Goal: Transaction & Acquisition: Book appointment/travel/reservation

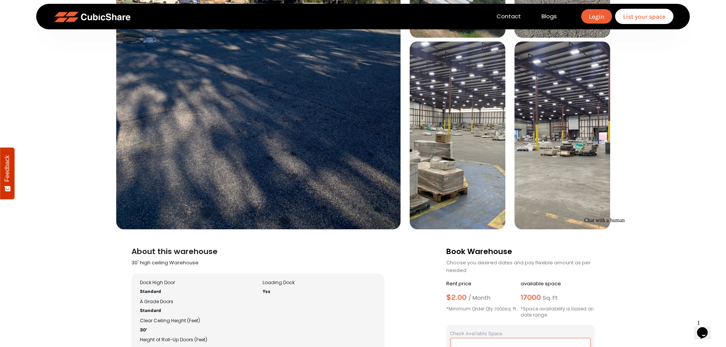
scroll to position [267, 0]
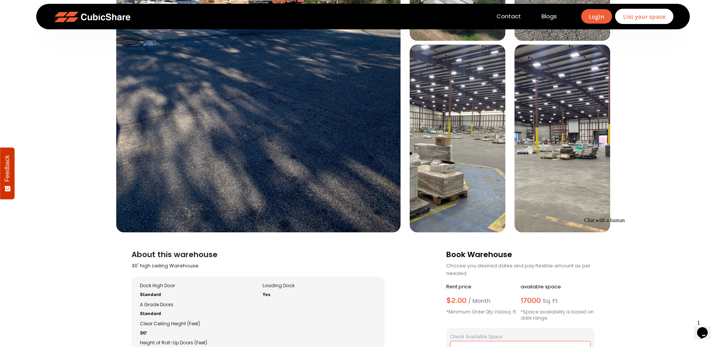
click at [439, 150] on img at bounding box center [458, 139] width 96 height 188
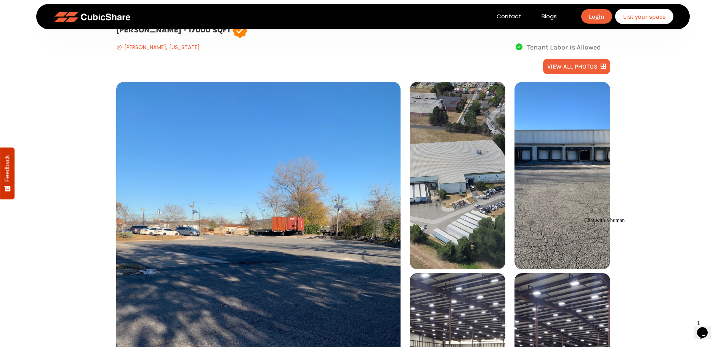
click at [476, 158] on img at bounding box center [458, 176] width 96 height 188
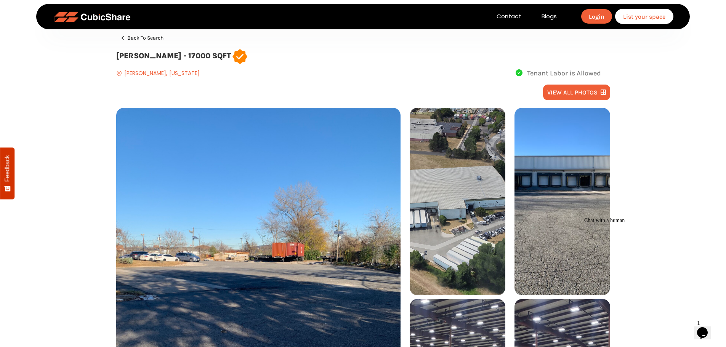
scroll to position [0, 0]
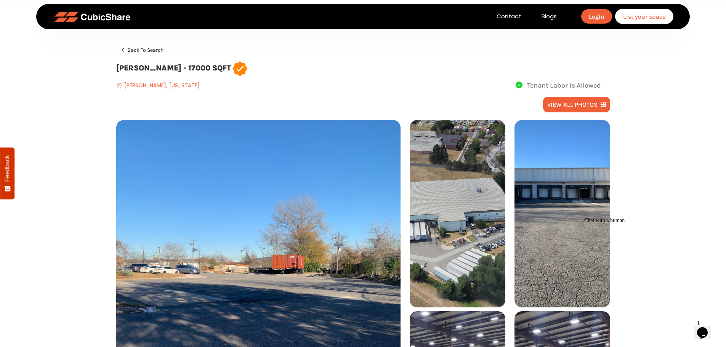
click at [130, 29] on nav "Contact Blogs Login List your space" at bounding box center [363, 17] width 654 height 26
click at [109, 14] on img at bounding box center [92, 16] width 76 height 11
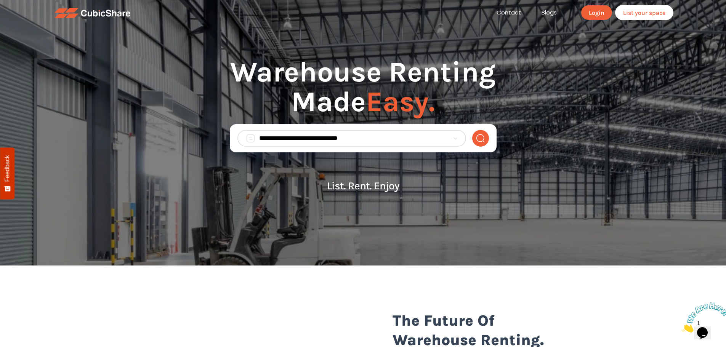
click at [345, 134] on input "search" at bounding box center [354, 138] width 190 height 9
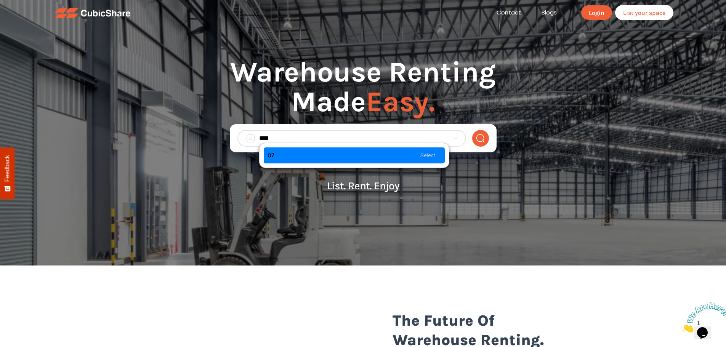
type input "*****"
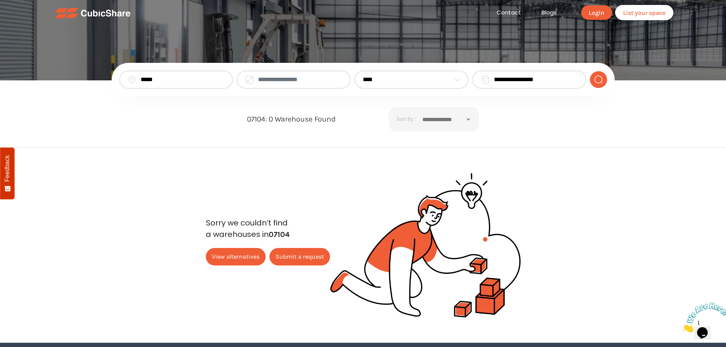
click at [215, 81] on input "*****" at bounding box center [183, 79] width 84 height 9
click at [213, 80] on input "*****" at bounding box center [183, 79] width 84 height 9
click at [199, 80] on input "*****" at bounding box center [183, 79] width 84 height 9
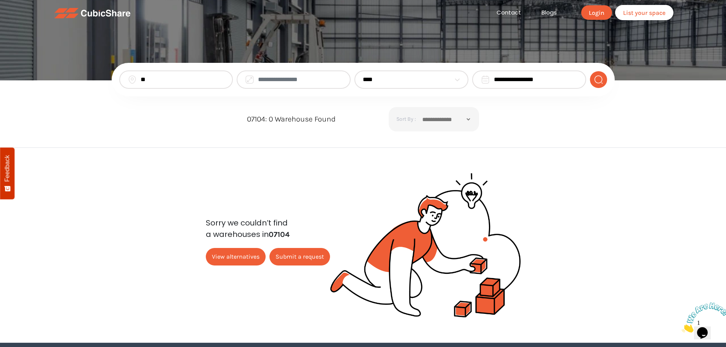
type input "**"
click at [590, 71] on button "submit" at bounding box center [598, 79] width 17 height 17
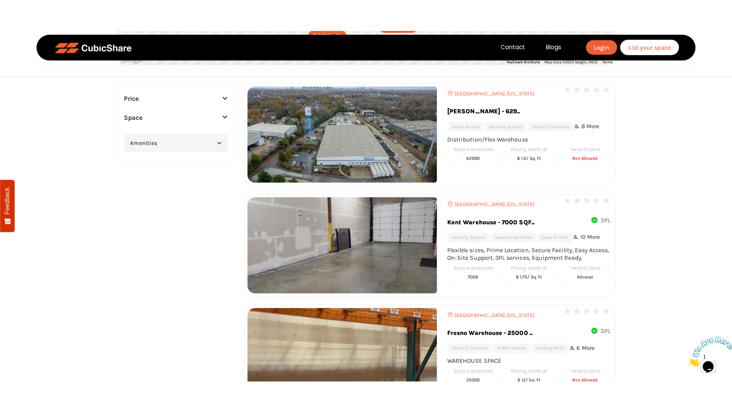
scroll to position [76, 0]
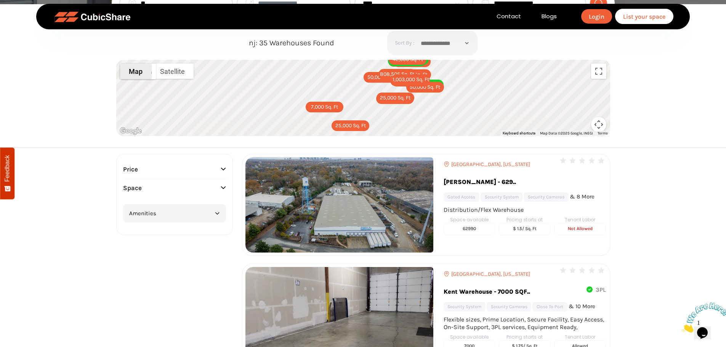
click at [136, 72] on button "Map" at bounding box center [135, 71] width 31 height 15
click at [599, 123] on button "Map camera controls" at bounding box center [598, 124] width 15 height 15
click at [595, 70] on button "Toggle fullscreen view" at bounding box center [598, 71] width 15 height 15
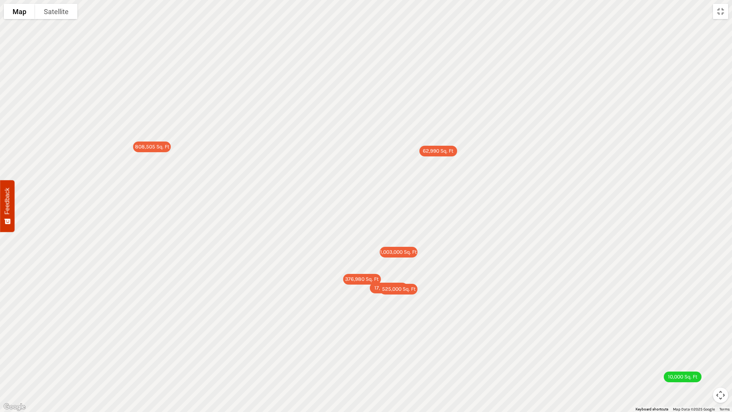
drag, startPoint x: 260, startPoint y: 167, endPoint x: 379, endPoint y: 206, distance: 125.2
click at [379, 206] on div "62,990 Sq. Ft 7,000 Sq. Ft 25,000 Sq. Ft 17,000 Sq. Ft 10,000 Sq. Ft 5,500 Sq. …" at bounding box center [366, 206] width 732 height 412
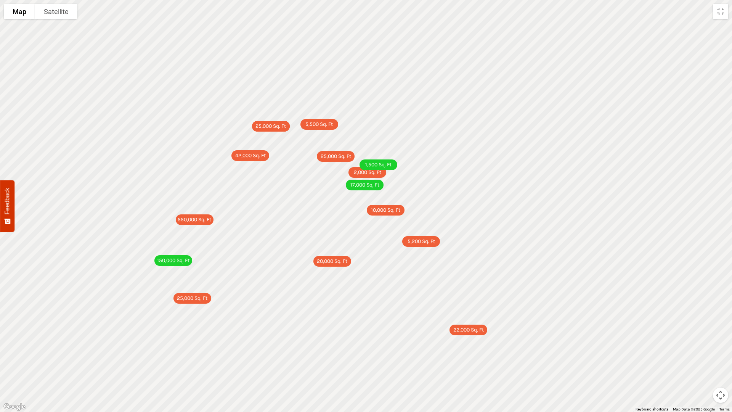
drag, startPoint x: 351, startPoint y: 103, endPoint x: 338, endPoint y: 140, distance: 39.5
click at [361, 141] on div "62,990 Sq. Ft 7,000 Sq. Ft 25,000 Sq. Ft 17,000 Sq. Ft 10,000 Sq. Ft 5,500 Sq. …" at bounding box center [366, 206] width 732 height 412
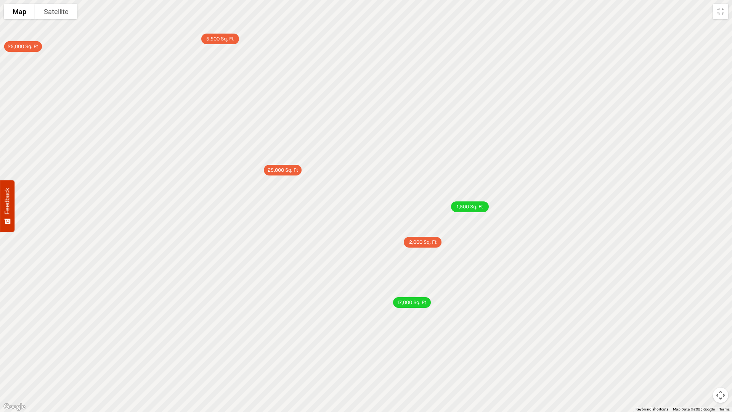
drag, startPoint x: 395, startPoint y: 195, endPoint x: 389, endPoint y: 159, distance: 36.3
click at [389, 159] on div "62,990 Sq. Ft 7,000 Sq. Ft 25,000 Sq. Ft 17,000 Sq. Ft 10,000 Sq. Ft 5,500 Sq. …" at bounding box center [366, 206] width 732 height 412
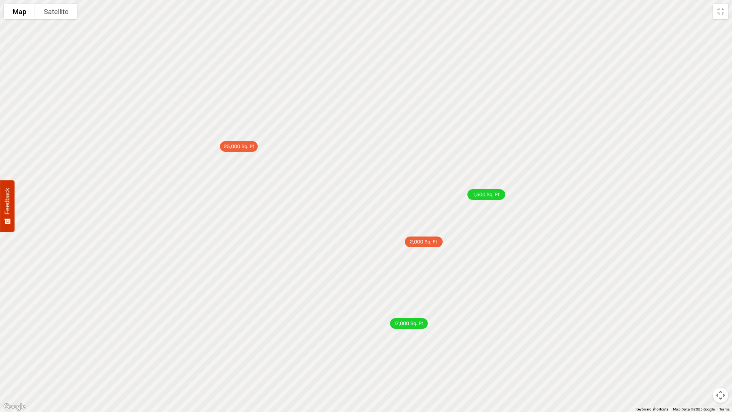
drag, startPoint x: 391, startPoint y: 186, endPoint x: 386, endPoint y: 161, distance: 25.4
click at [386, 161] on div "62,990 Sq. Ft 7,000 Sq. Ft 25,000 Sq. Ft 17,000 Sq. Ft 10,000 Sq. Ft 5,500 Sq. …" at bounding box center [366, 206] width 732 height 412
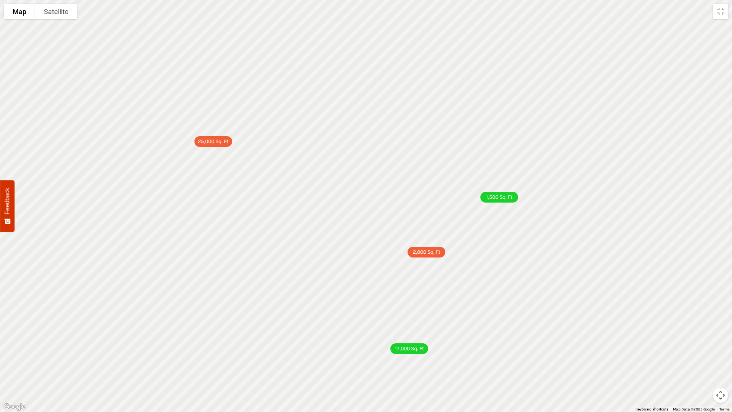
click at [430, 254] on div "2,000 Sq. Ft" at bounding box center [426, 252] width 38 height 11
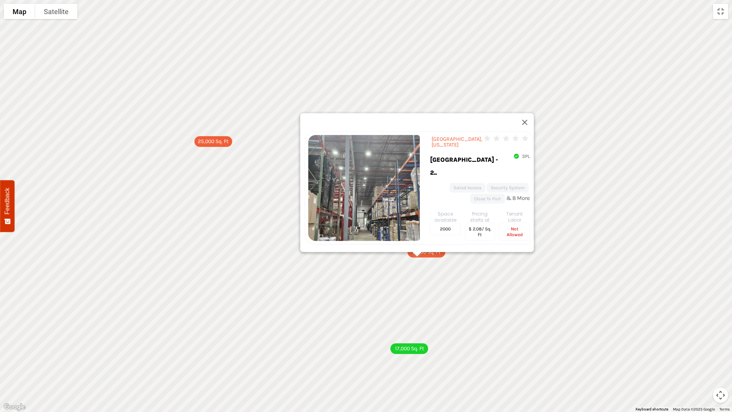
click at [461, 266] on div "62,990 Sq. Ft 7,000 Sq. Ft 25,000 Sq. Ft 17,000 Sq. Ft 10,000 Sq. Ft 5,500 Sq. …" at bounding box center [366, 206] width 732 height 412
click at [528, 118] on button "Close" at bounding box center [525, 122] width 18 height 18
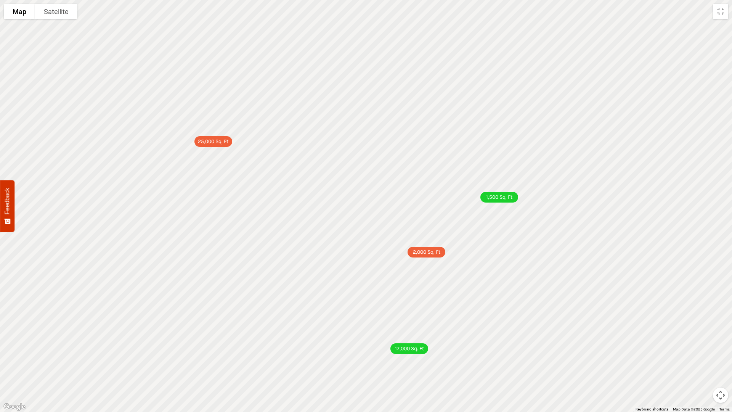
click at [496, 197] on div "1,500 Sq. Ft" at bounding box center [499, 197] width 38 height 11
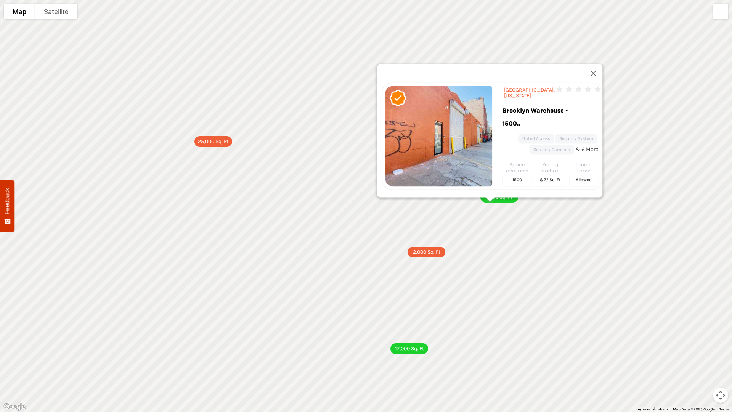
click at [502, 204] on div "62,990 Sq. Ft 7,000 Sq. Ft 25,000 Sq. Ft 17,000 Sq. Ft 10,000 Sq. Ft 5,500 Sq. …" at bounding box center [366, 206] width 732 height 412
click at [490, 198] on div at bounding box center [490, 199] width 10 height 5
click at [223, 144] on div "25,000 Sq. Ft" at bounding box center [213, 141] width 38 height 11
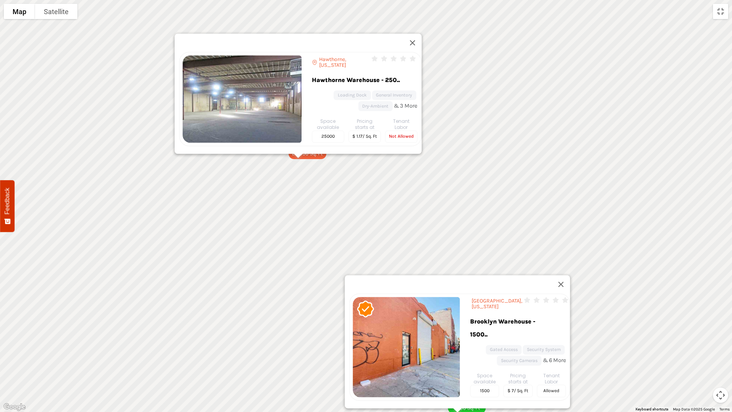
click at [320, 56] on span "Hawthorne, New Jersey" at bounding box center [344, 61] width 51 height 11
click at [324, 56] on span "Hawthorne, New Jersey" at bounding box center [344, 61] width 51 height 11
click at [329, 74] on link "Hawthorne Warehouse - 250.." at bounding box center [358, 82] width 93 height 17
click at [564, 284] on button "Close" at bounding box center [561, 284] width 18 height 18
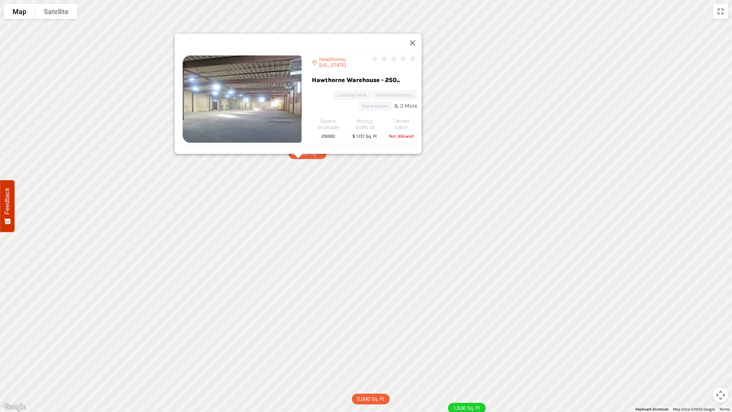
click at [342, 56] on span "Hawthorne, New Jersey" at bounding box center [344, 61] width 51 height 11
click at [276, 55] on img at bounding box center [242, 98] width 119 height 87
click at [312, 74] on link "Hawthorne Warehouse - 250.." at bounding box center [358, 82] width 93 height 17
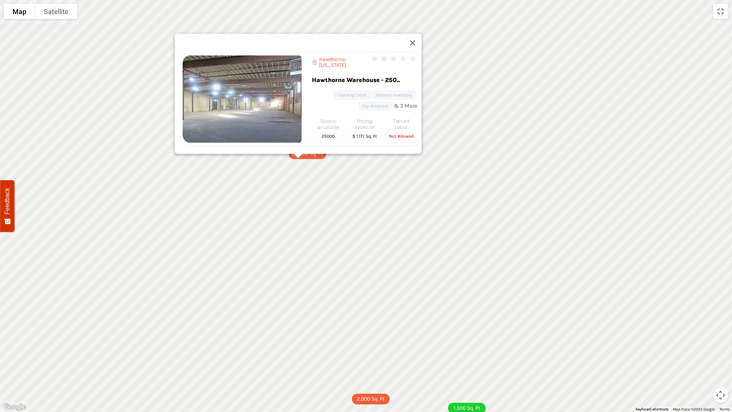
click at [312, 74] on link "Hawthorne Warehouse - 250.." at bounding box center [358, 82] width 93 height 17
click at [359, 74] on link "Hawthorne Warehouse - 250.." at bounding box center [358, 82] width 93 height 17
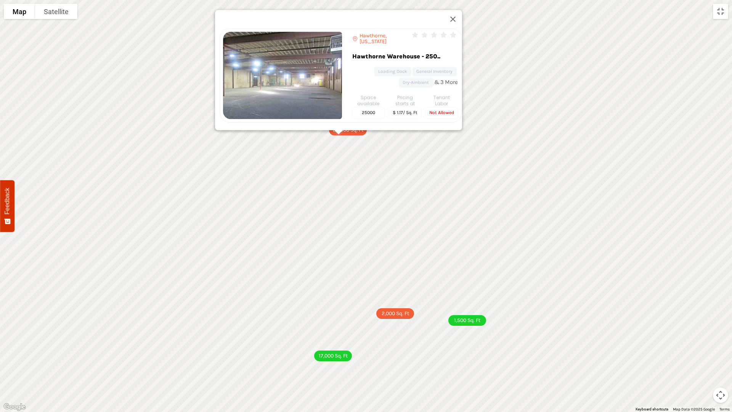
drag, startPoint x: 409, startPoint y: 261, endPoint x: 443, endPoint y: 179, distance: 88.7
click at [442, 181] on div "62,990 Sq. Ft 7,000 Sq. Ft 25,000 Sq. Ft 17,000 Sq. Ft 10,000 Sq. Ft 5,500 Sq. …" at bounding box center [366, 206] width 732 height 412
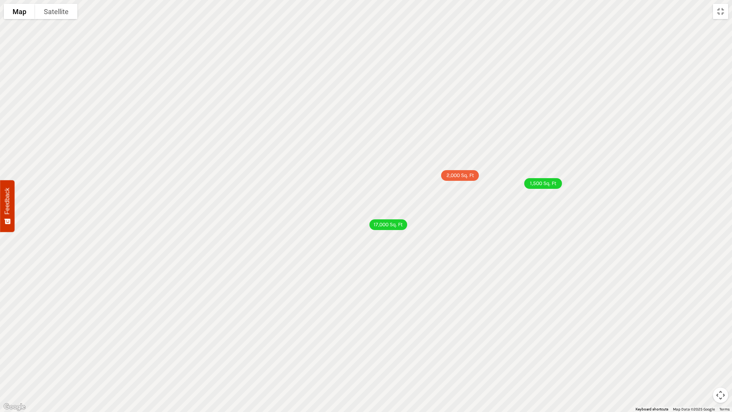
click at [385, 226] on div "17,000 Sq. Ft" at bounding box center [388, 224] width 38 height 11
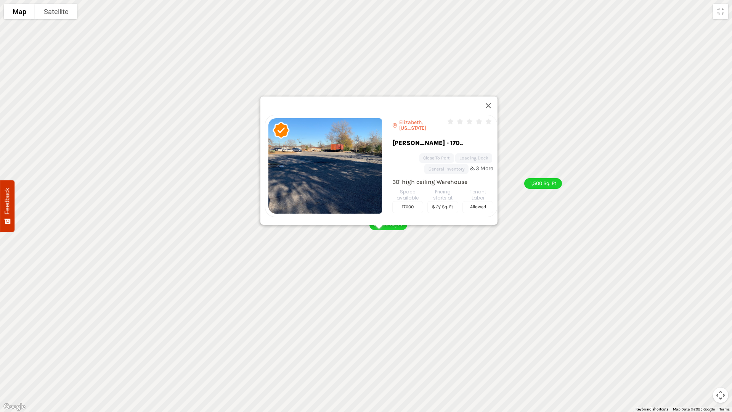
click at [403, 136] on link "Elizabeth Warehouse - 170.." at bounding box center [436, 144] width 89 height 17
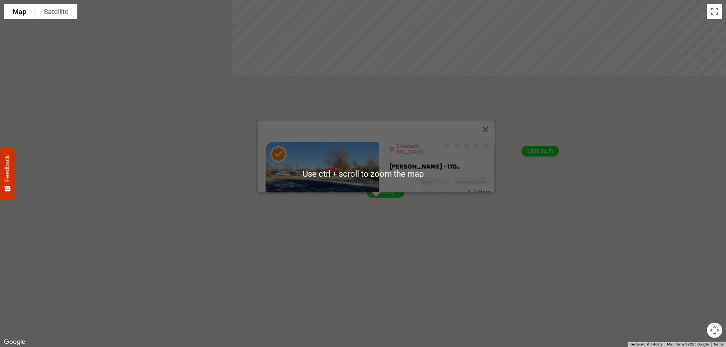
scroll to position [38, 0]
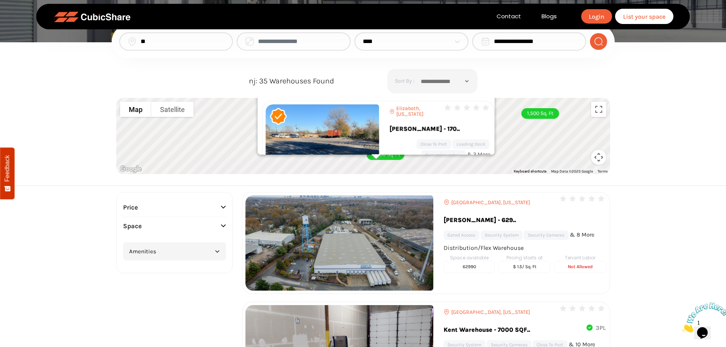
click at [233, 131] on div "62,990 Sq. Ft 7,000 Sq. Ft 25,000 Sq. Ft 17,000 Sq. Ft 10,000 Sq. Ft 5,500 Sq. …" at bounding box center [363, 136] width 494 height 76
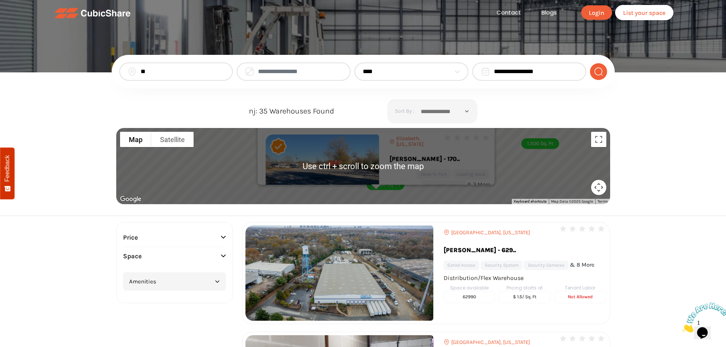
scroll to position [0, 0]
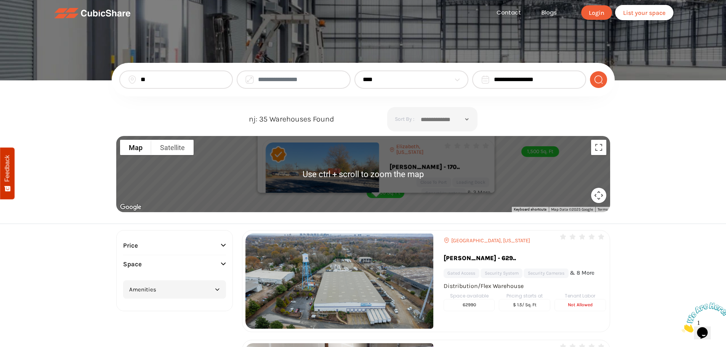
click at [477, 164] on div "Elizabeth Warehouse - 170.." at bounding box center [439, 169] width 101 height 17
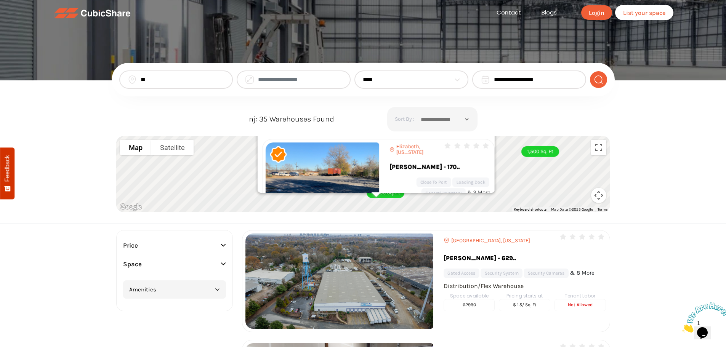
drag, startPoint x: 370, startPoint y: 173, endPoint x: 386, endPoint y: 170, distance: 15.8
click at [370, 172] on img at bounding box center [322, 190] width 114 height 95
click at [601, 149] on button "Toggle fullscreen view" at bounding box center [598, 147] width 15 height 15
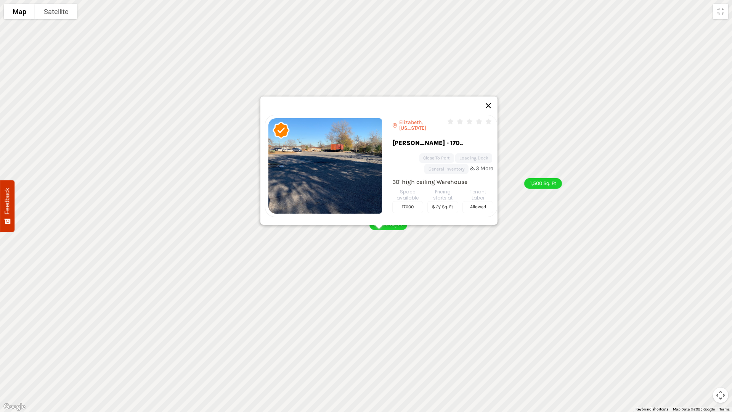
click at [492, 103] on button "Close" at bounding box center [488, 105] width 18 height 18
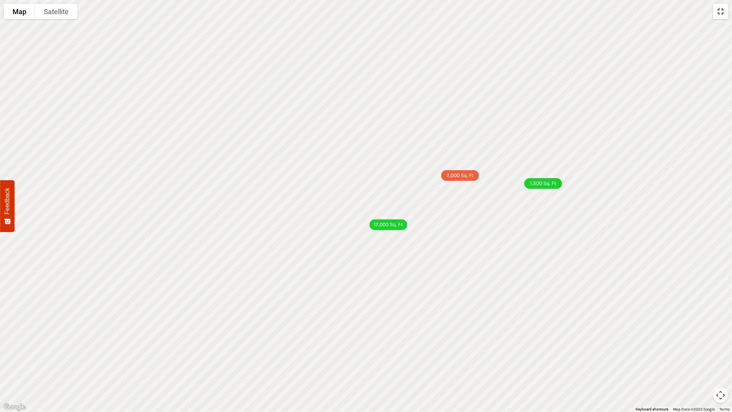
click at [718, 13] on button "Toggle fullscreen view" at bounding box center [720, 11] width 15 height 15
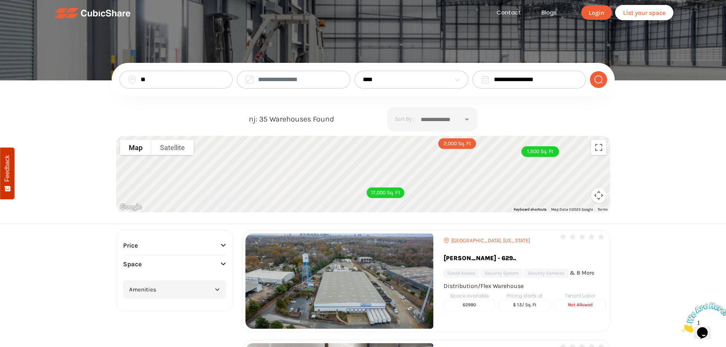
click at [148, 79] on input "**" at bounding box center [183, 79] width 84 height 9
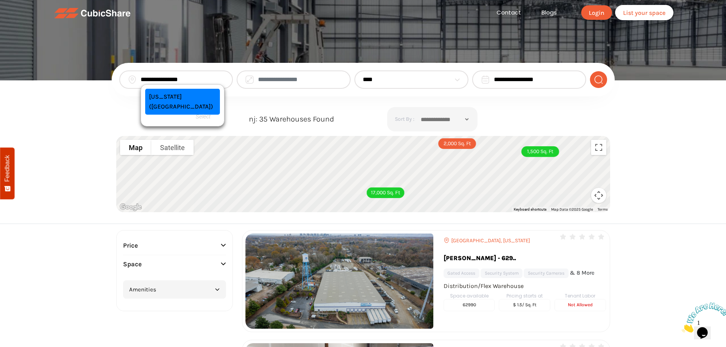
type input "**********"
click at [162, 93] on div "New Jersey (NJ) Select" at bounding box center [182, 102] width 75 height 26
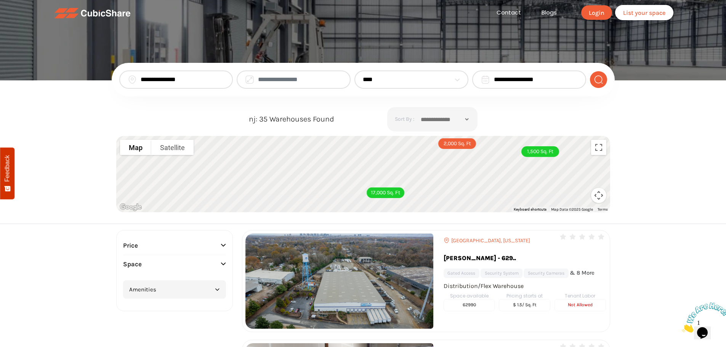
type input "**********"
click at [595, 80] on img "submit" at bounding box center [599, 79] width 10 height 9
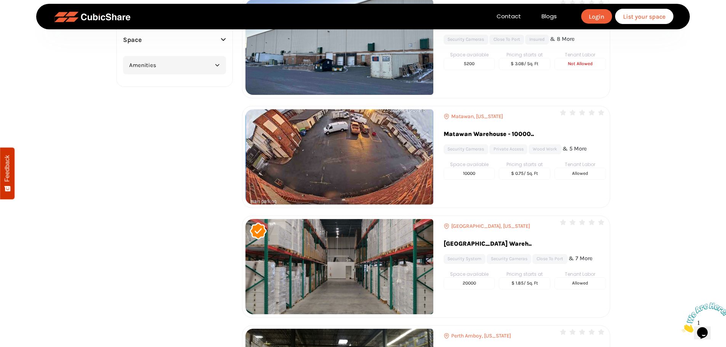
scroll to position [762, 0]
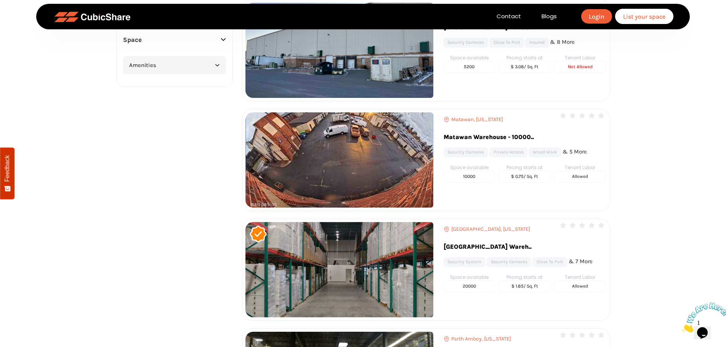
click at [488, 136] on link "Matawan Warehouse - 10000.." at bounding box center [519, 139] width 150 height 17
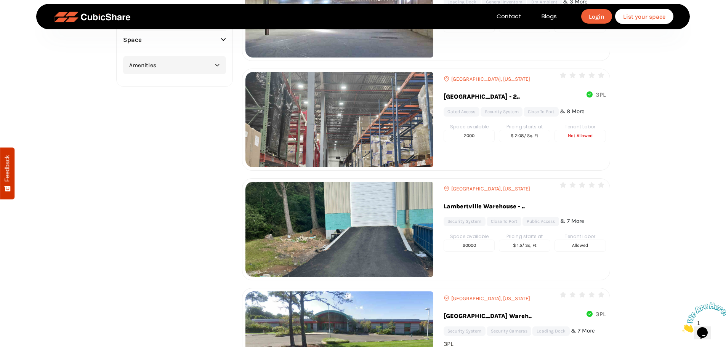
scroll to position [419, 0]
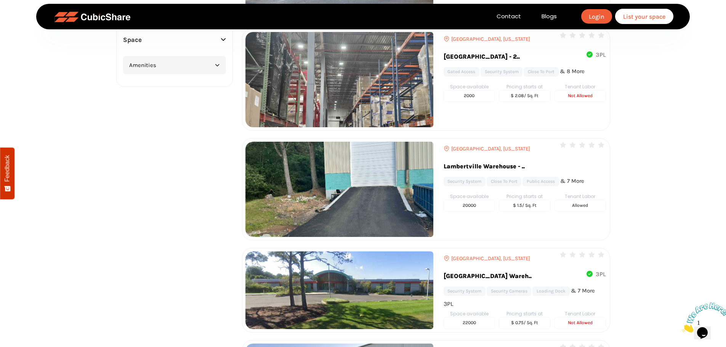
scroll to position [457, 0]
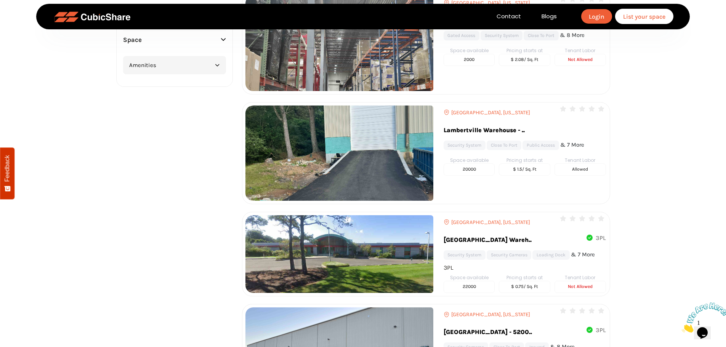
click at [489, 130] on link "Lambertville Warehouse - .." at bounding box center [519, 132] width 150 height 17
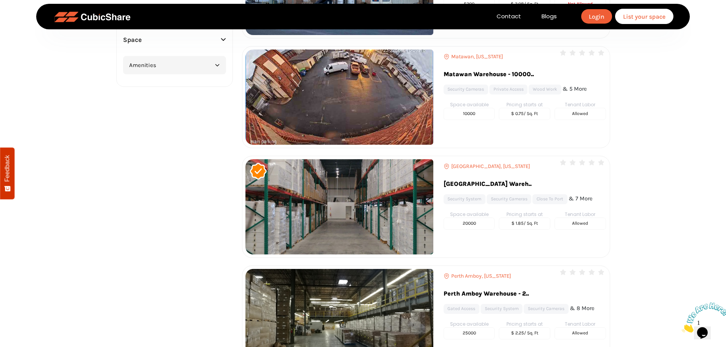
scroll to position [839, 0]
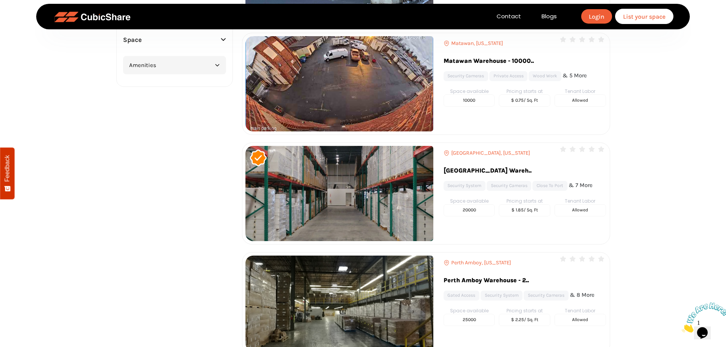
drag, startPoint x: 496, startPoint y: 170, endPoint x: 484, endPoint y: 174, distance: 12.4
click at [484, 174] on link "Pennsauken Township Wareh.." at bounding box center [519, 172] width 150 height 17
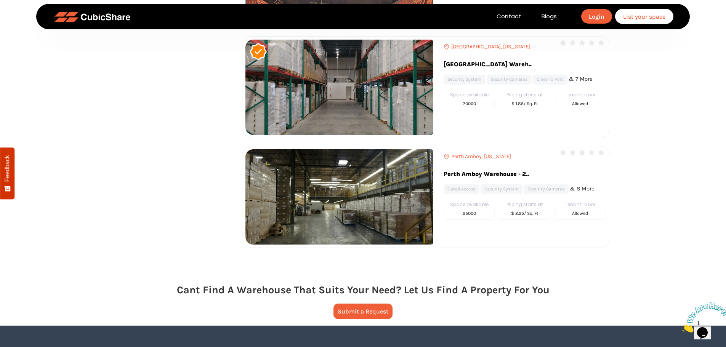
scroll to position [953, 0]
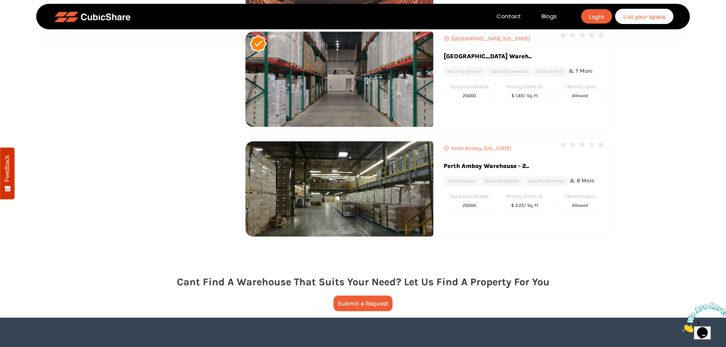
drag, startPoint x: 488, startPoint y: 149, endPoint x: 468, endPoint y: 164, distance: 25.0
click at [468, 164] on link "Perth Amboy Warehouse - 2.." at bounding box center [519, 168] width 150 height 17
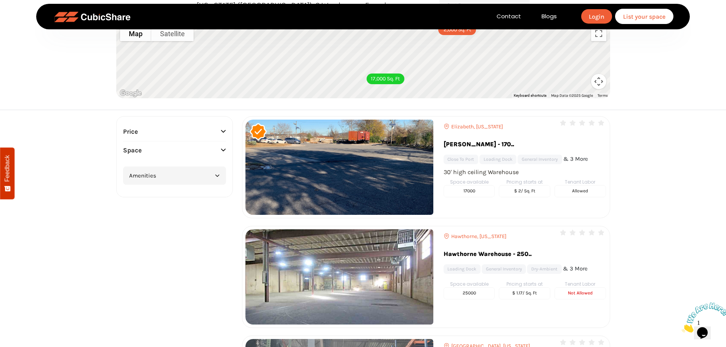
scroll to position [114, 0]
click at [478, 144] on link "Elizabeth Warehouse - 170.." at bounding box center [519, 146] width 150 height 17
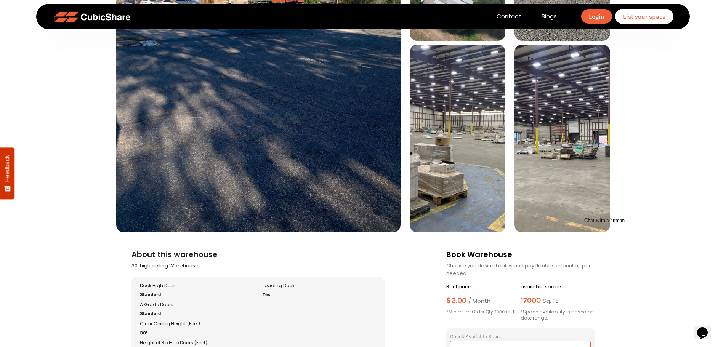
scroll to position [38, 0]
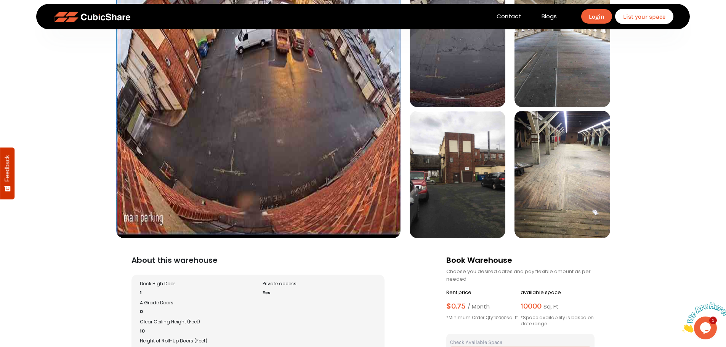
scroll to position [76, 0]
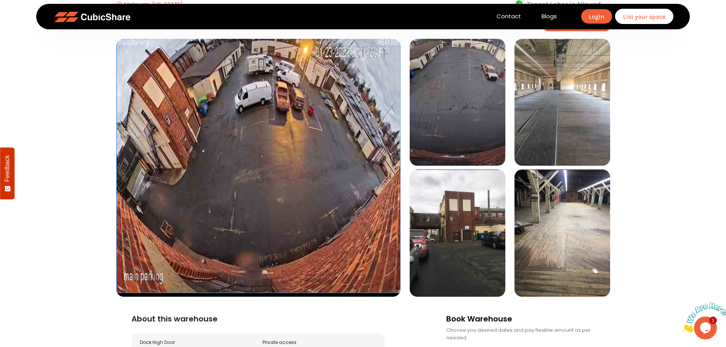
click at [561, 136] on img at bounding box center [563, 102] width 96 height 127
click at [562, 209] on img at bounding box center [563, 233] width 96 height 127
click at [438, 93] on img at bounding box center [458, 102] width 96 height 127
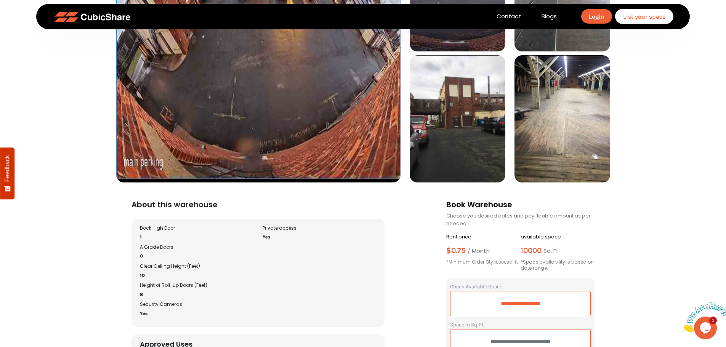
scroll to position [0, 0]
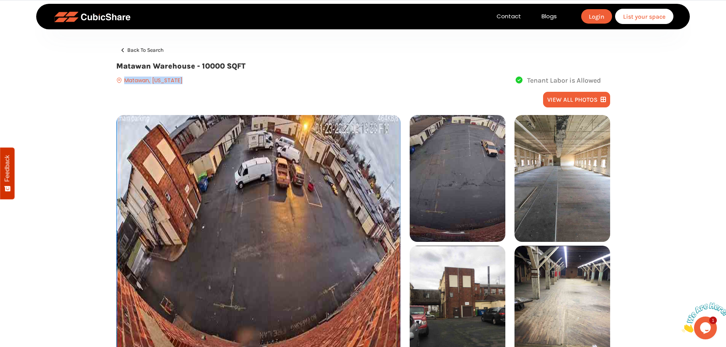
drag, startPoint x: 125, startPoint y: 81, endPoint x: 184, endPoint y: 80, distance: 58.3
click at [184, 80] on div "Matawan, New Jersey Tenant Labor is Allowed" at bounding box center [363, 80] width 494 height 10
copy div "Matawan, New Jersey"
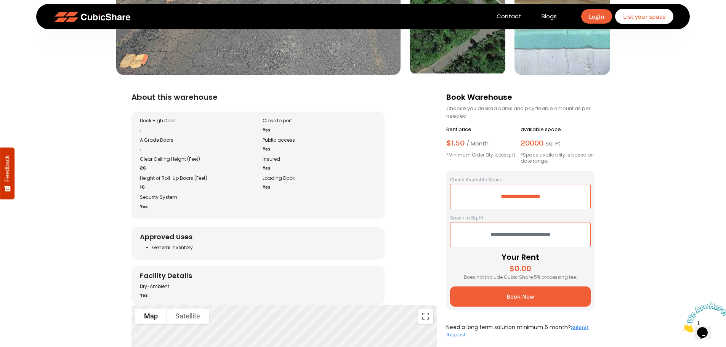
scroll to position [419, 0]
click at [515, 236] on input "text" at bounding box center [520, 234] width 141 height 25
click at [518, 234] on input "*****" at bounding box center [520, 234] width 141 height 25
click at [541, 237] on input "*****" at bounding box center [520, 234] width 141 height 25
type input "****"
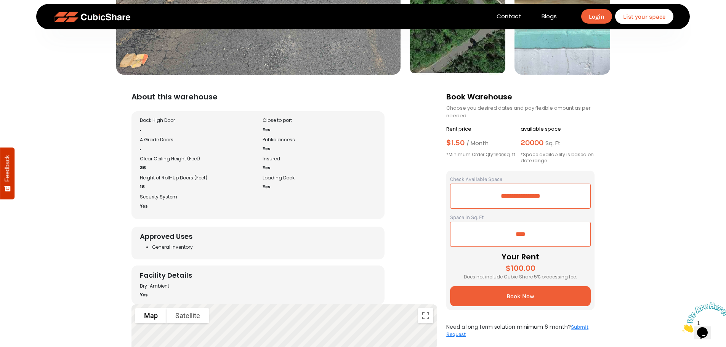
click at [536, 233] on input "****" at bounding box center [520, 234] width 141 height 25
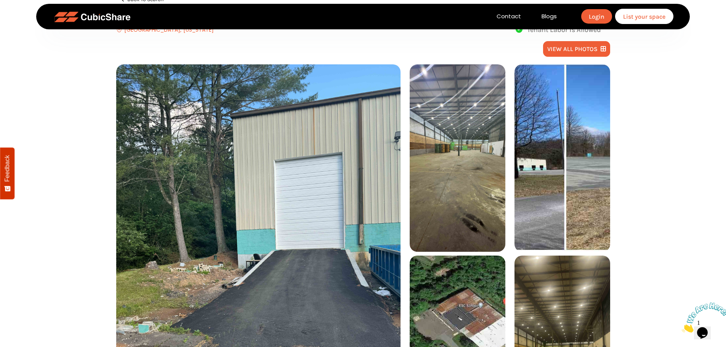
scroll to position [0, 0]
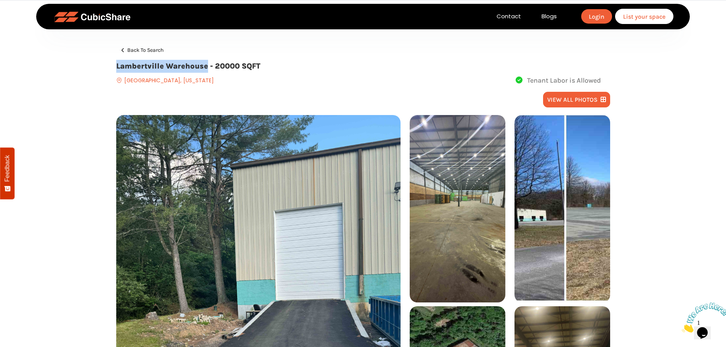
drag, startPoint x: 117, startPoint y: 65, endPoint x: 207, endPoint y: 66, distance: 90.3
click at [207, 66] on h2 "Lambertville Warehouse - 20000 SQFT" at bounding box center [363, 66] width 494 height 13
copy h2 "Lambertville Warehouse"
copy div "Lambertville, New Jersey"
drag, startPoint x: 124, startPoint y: 80, endPoint x: 206, endPoint y: 79, distance: 82.0
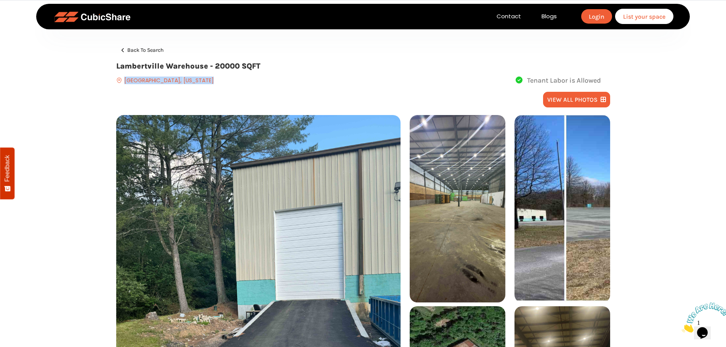
click at [206, 79] on div "Lambertville, New Jersey Tenant Labor is Allowed" at bounding box center [363, 80] width 494 height 10
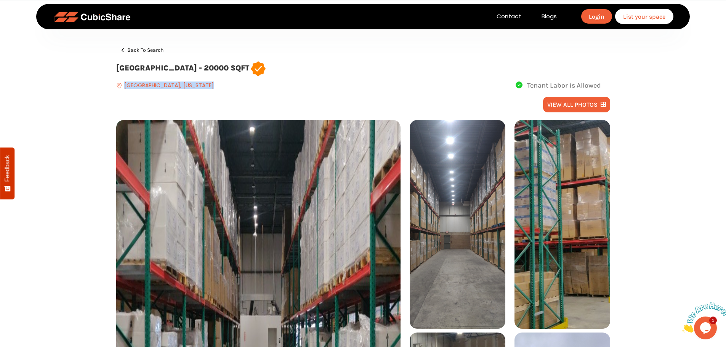
copy div "[GEOGRAPHIC_DATA], [US_STATE]"
drag, startPoint x: 124, startPoint y: 83, endPoint x: 221, endPoint y: 85, distance: 97.6
click at [221, 85] on div "[GEOGRAPHIC_DATA], [US_STATE] Tenant Labor is Allowed" at bounding box center [363, 85] width 494 height 10
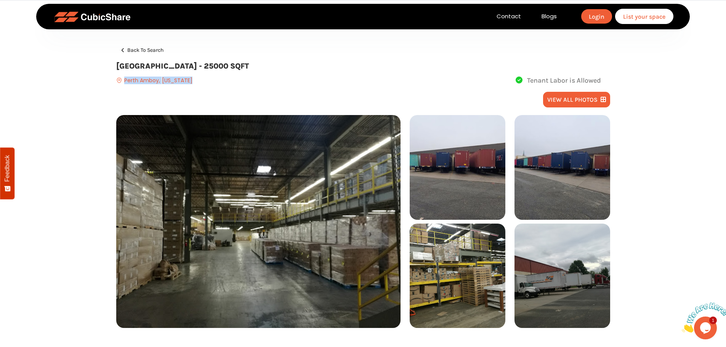
copy div "Perth Amboy, [US_STATE]"
drag, startPoint x: 125, startPoint y: 82, endPoint x: 193, endPoint y: 81, distance: 67.5
click at [193, 81] on div "Perth Amboy, [US_STATE] Tenant Labor is Allowed" at bounding box center [363, 80] width 494 height 10
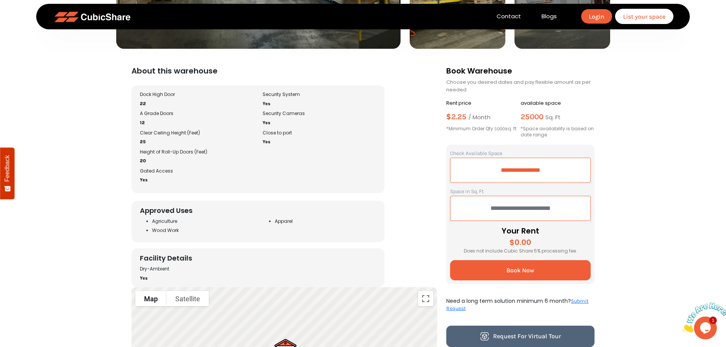
scroll to position [305, 0]
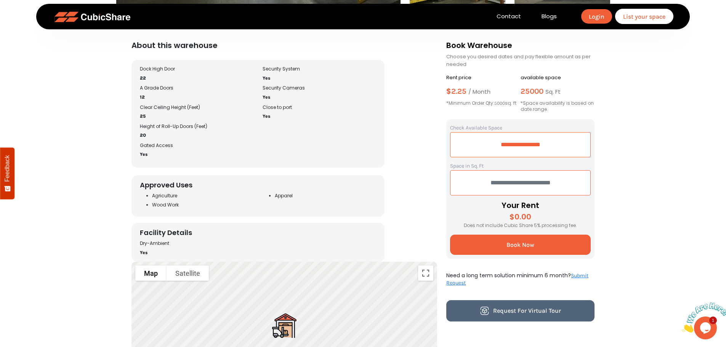
click at [514, 186] on input "text" at bounding box center [520, 182] width 141 height 25
type input "****"
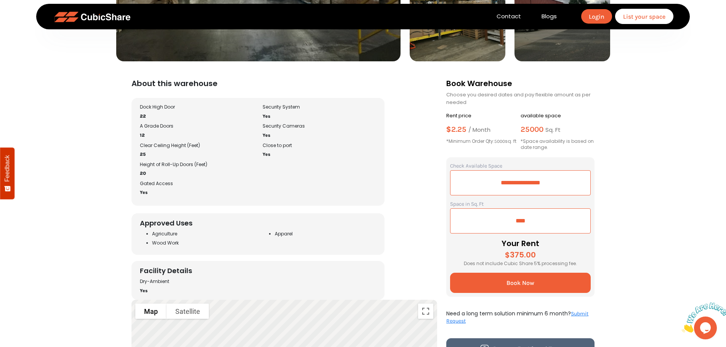
scroll to position [0, 0]
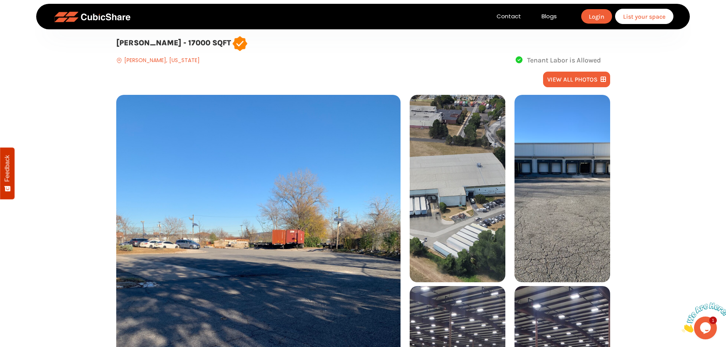
scroll to position [76, 0]
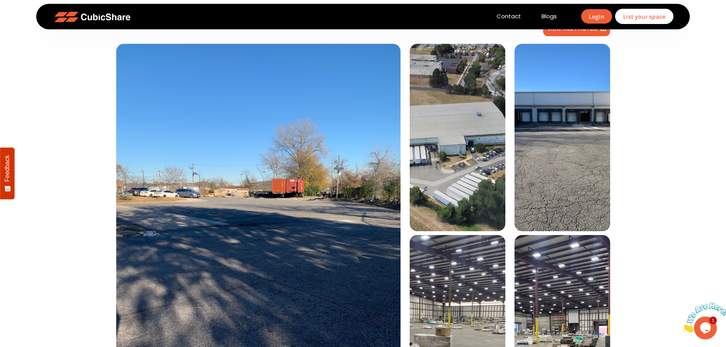
click at [329, 163] on img at bounding box center [258, 233] width 284 height 379
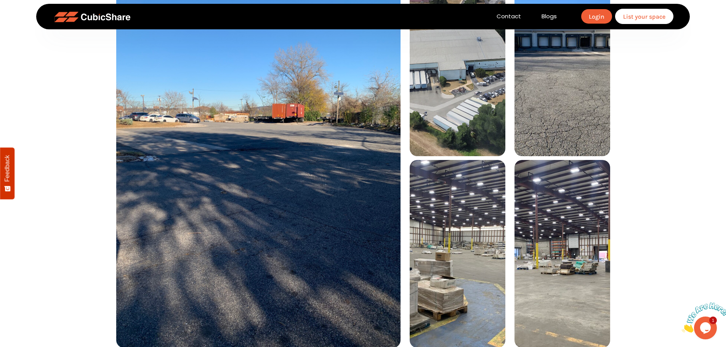
scroll to position [267, 0]
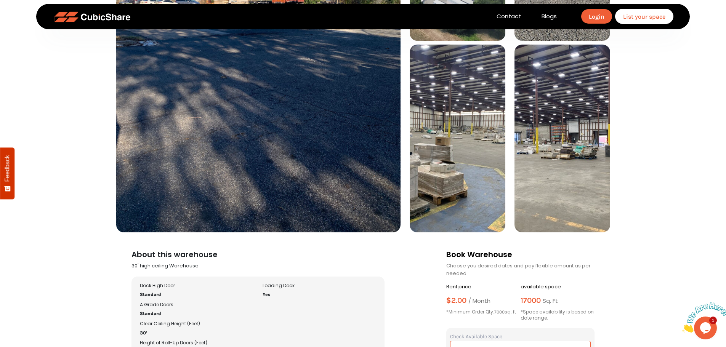
click at [469, 168] on img at bounding box center [458, 139] width 96 height 188
click at [578, 143] on img at bounding box center [563, 139] width 96 height 188
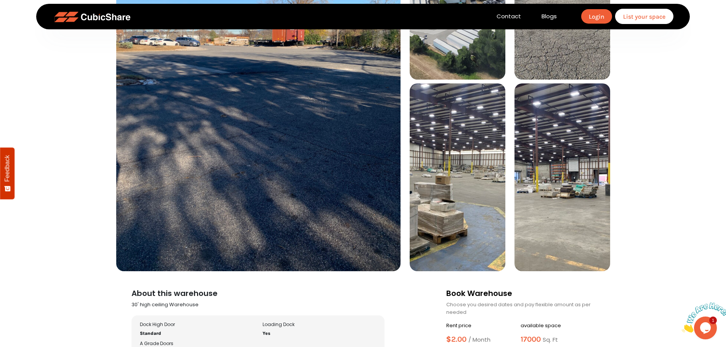
scroll to position [114, 0]
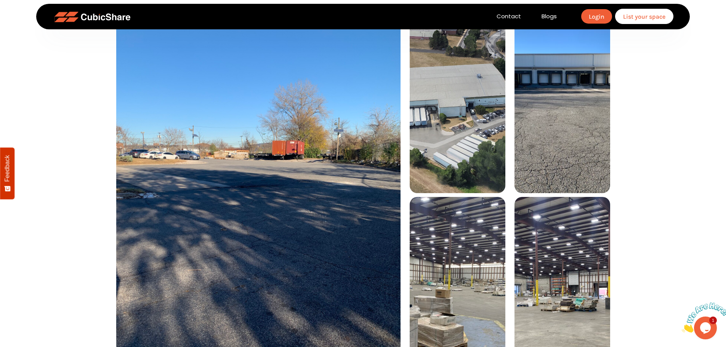
click at [565, 132] on img at bounding box center [563, 100] width 96 height 188
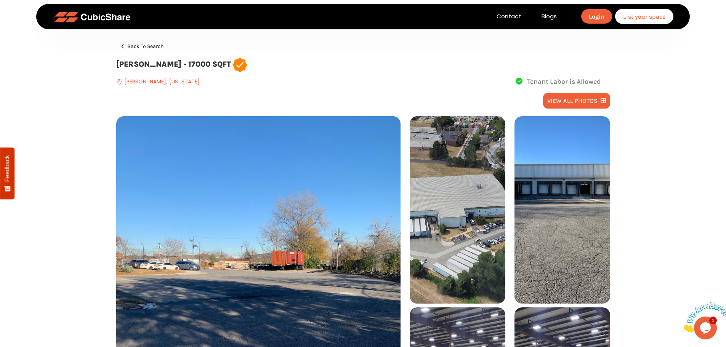
scroll to position [0, 0]
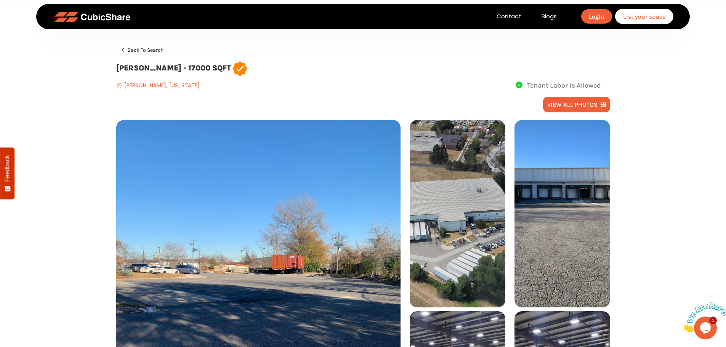
click at [467, 162] on img at bounding box center [458, 214] width 96 height 188
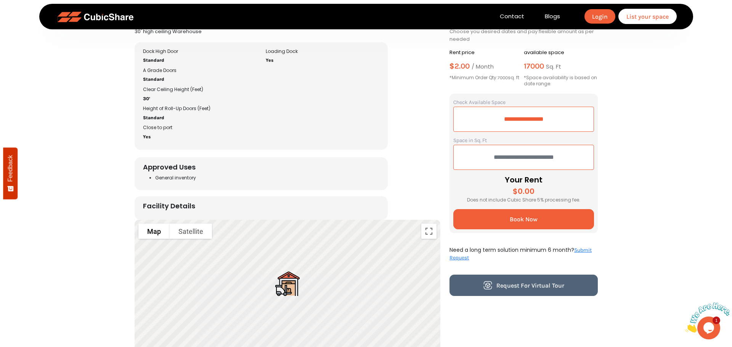
scroll to position [556, 0]
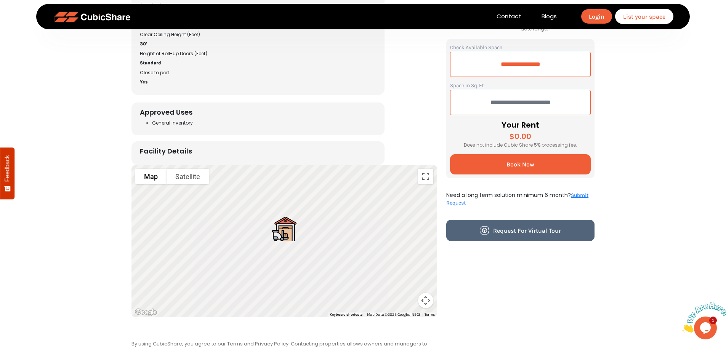
click at [520, 163] on span "Book Now" at bounding box center [521, 164] width 28 height 7
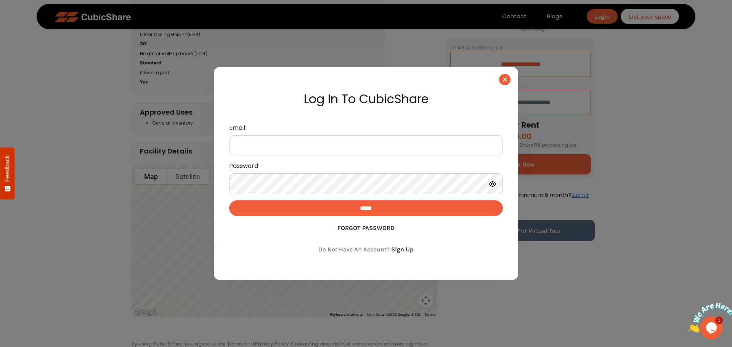
click at [506, 79] on icon "button" at bounding box center [505, 80] width 4 height 6
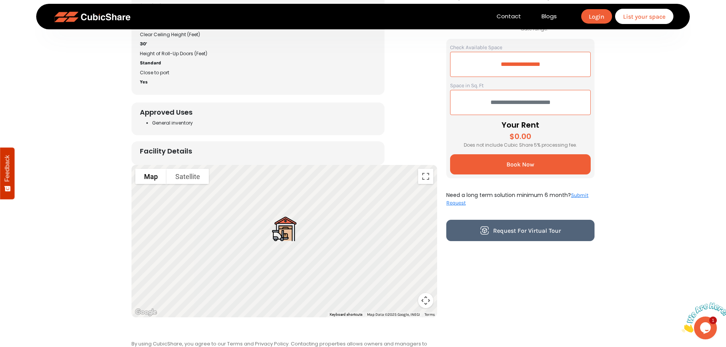
click at [542, 226] on link "Request for Virtual Tour" at bounding box center [520, 230] width 148 height 21
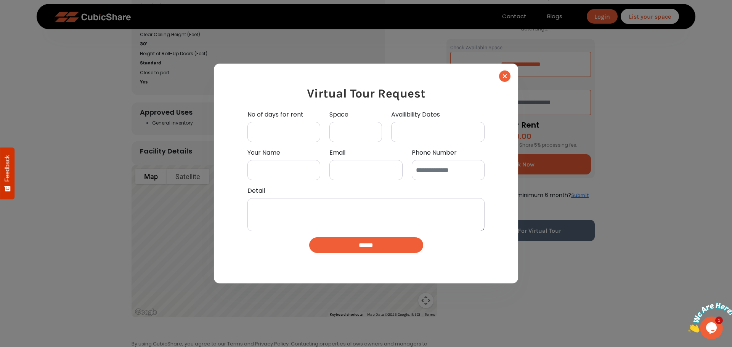
click at [503, 77] on icon "Close" at bounding box center [505, 76] width 4 height 6
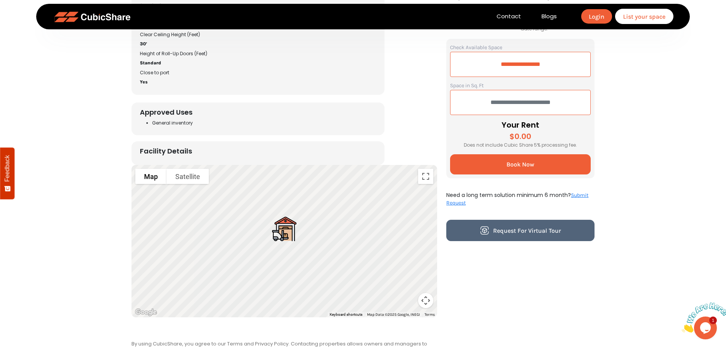
click at [555, 195] on p "Need a long term solution minimum 6 month? Submit Request" at bounding box center [520, 199] width 148 height 15
click at [582, 197] on link "Submit Request" at bounding box center [517, 199] width 142 height 14
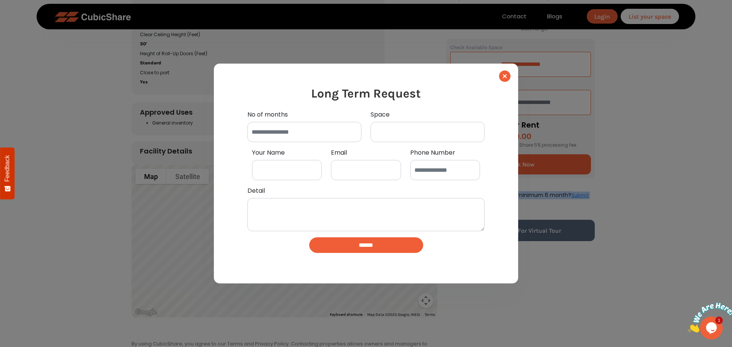
click at [505, 75] on icon "Close" at bounding box center [505, 76] width 4 height 6
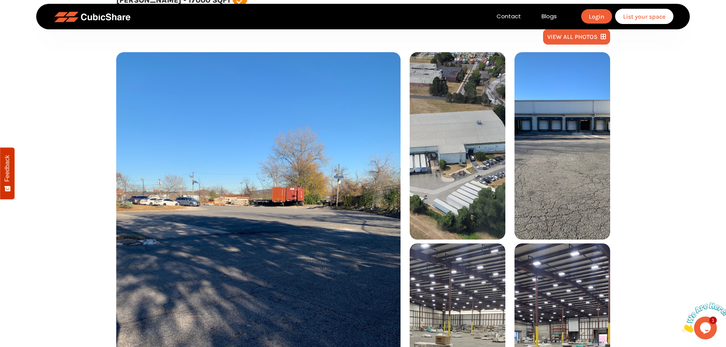
scroll to position [152, 0]
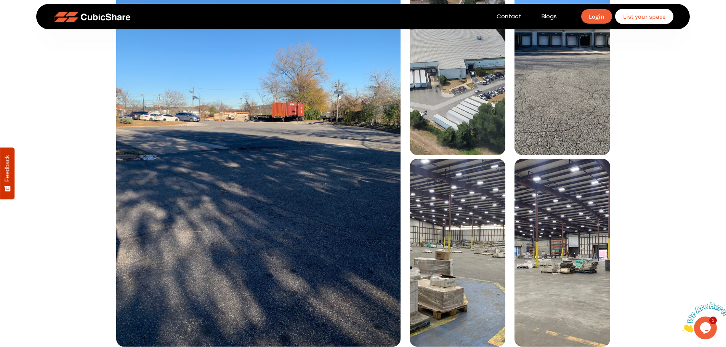
click at [339, 157] on img at bounding box center [258, 157] width 284 height 379
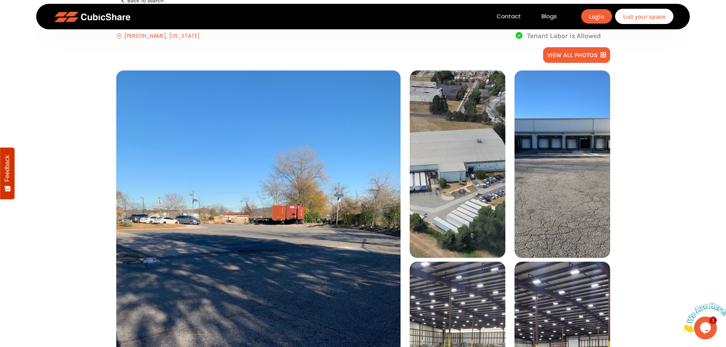
scroll to position [38, 0]
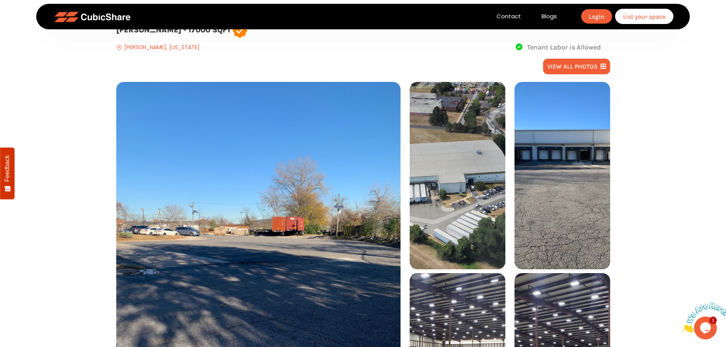
click at [482, 165] on img at bounding box center [458, 176] width 96 height 188
click at [485, 173] on img at bounding box center [458, 176] width 96 height 188
click at [536, 174] on img at bounding box center [563, 176] width 96 height 188
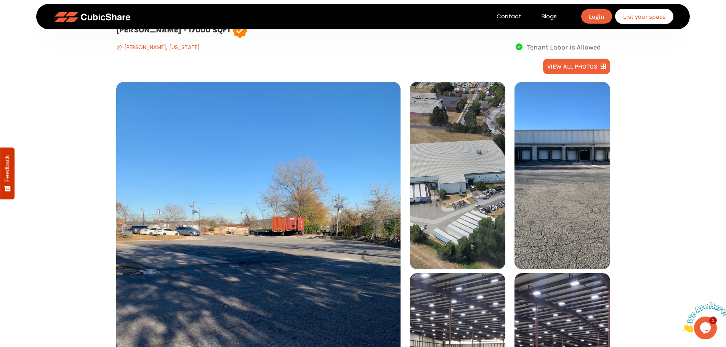
click at [536, 174] on img at bounding box center [563, 176] width 96 height 188
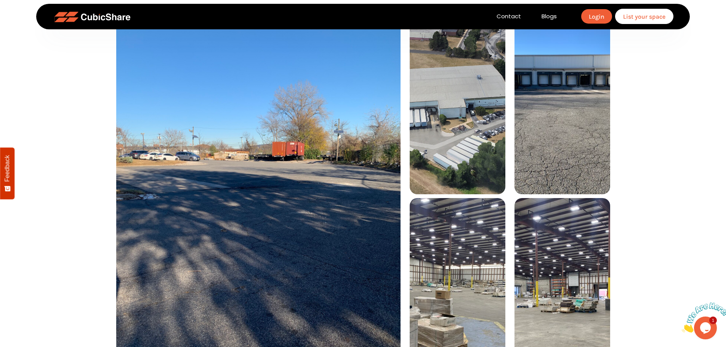
scroll to position [191, 0]
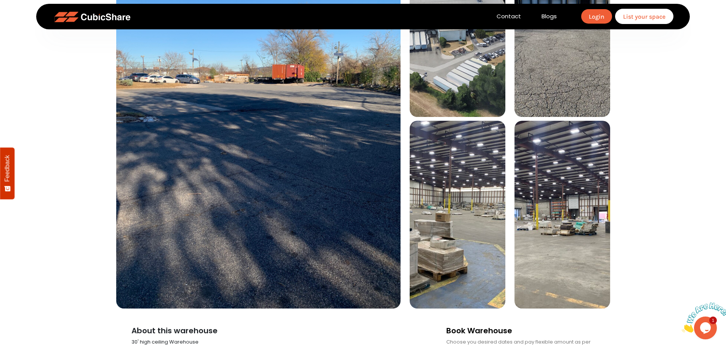
click at [443, 186] on img at bounding box center [458, 215] width 96 height 188
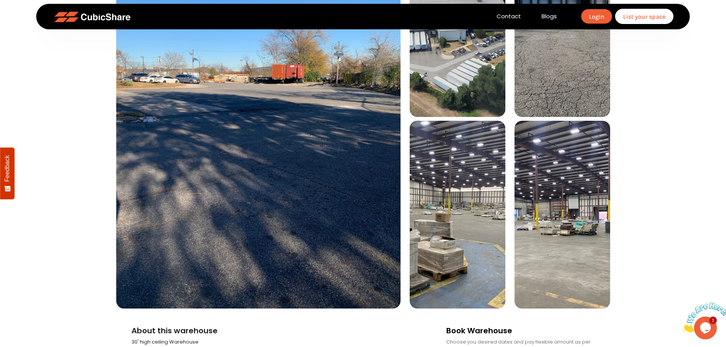
click at [298, 196] on img at bounding box center [258, 118] width 284 height 379
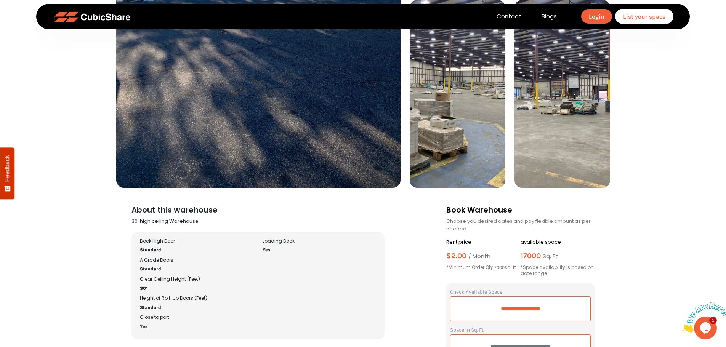
scroll to position [343, 0]
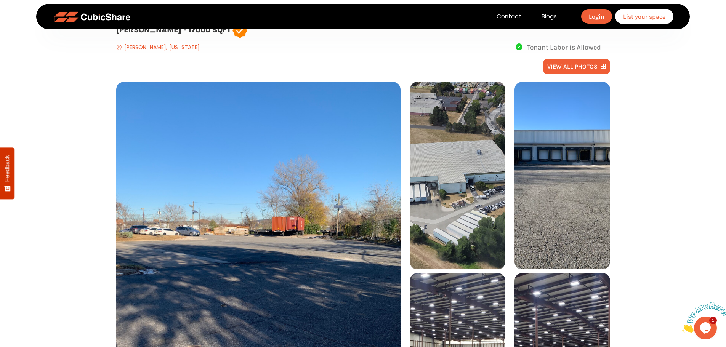
click at [324, 196] on img at bounding box center [258, 271] width 284 height 379
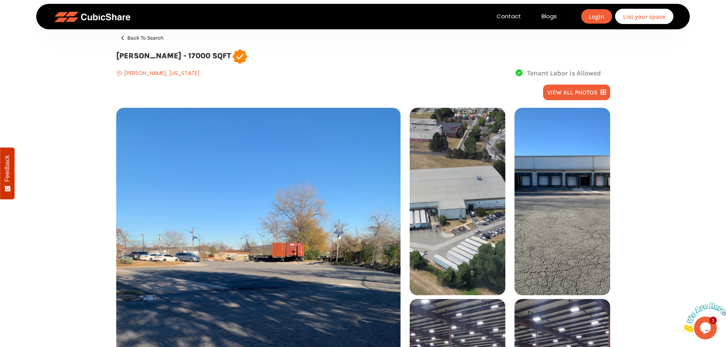
scroll to position [0, 0]
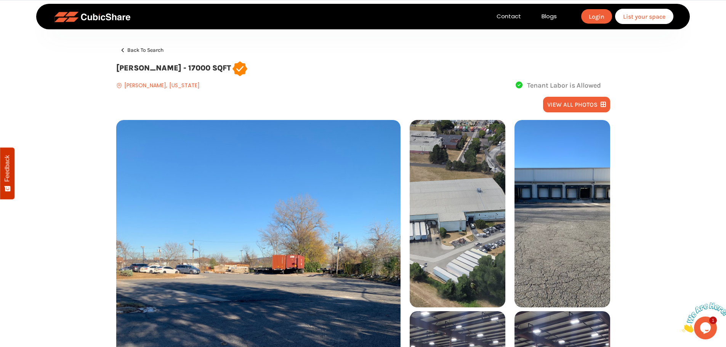
click at [577, 103] on button "view all photos" at bounding box center [576, 105] width 67 height 16
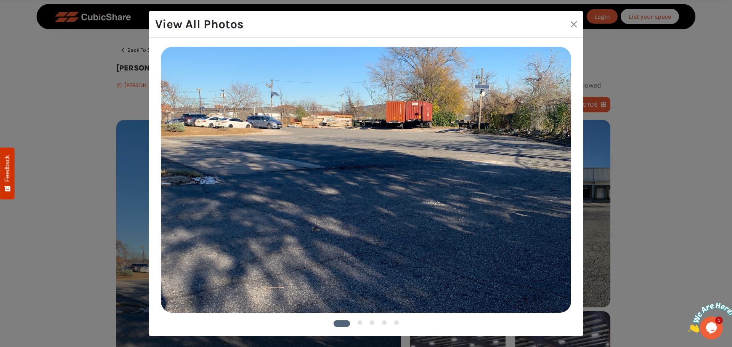
click at [502, 208] on img at bounding box center [366, 180] width 410 height 266
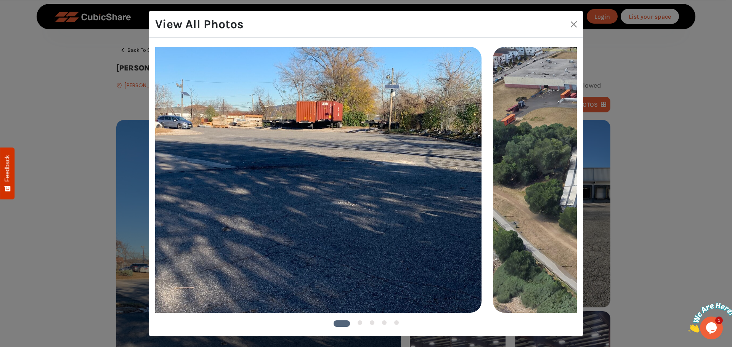
drag, startPoint x: 559, startPoint y: 202, endPoint x: 338, endPoint y: 191, distance: 221.3
click at [351, 192] on img at bounding box center [276, 180] width 410 height 266
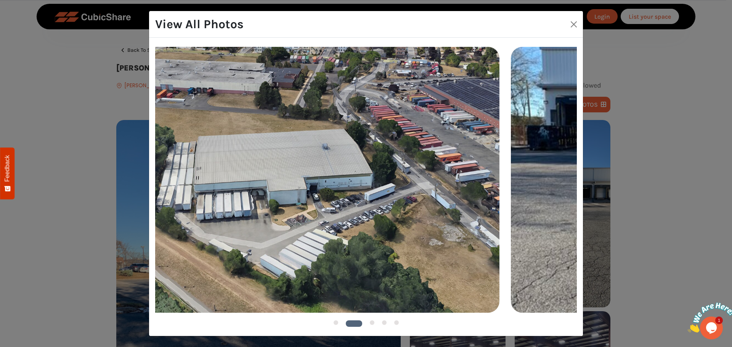
drag, startPoint x: 499, startPoint y: 199, endPoint x: 345, endPoint y: 199, distance: 153.6
click at [345, 199] on img at bounding box center [294, 180] width 410 height 266
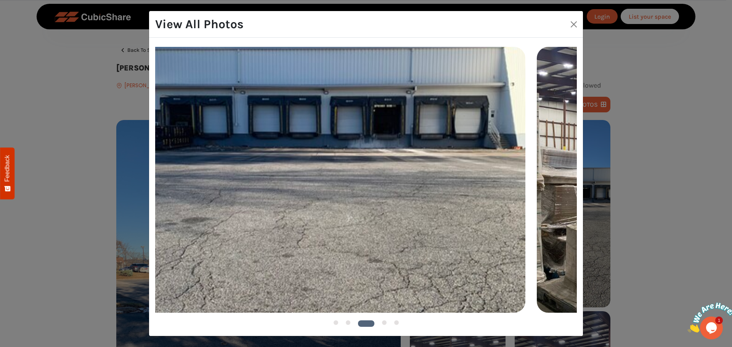
drag, startPoint x: 480, startPoint y: 198, endPoint x: 209, endPoint y: 194, distance: 271.4
click at [232, 194] on img at bounding box center [320, 180] width 410 height 266
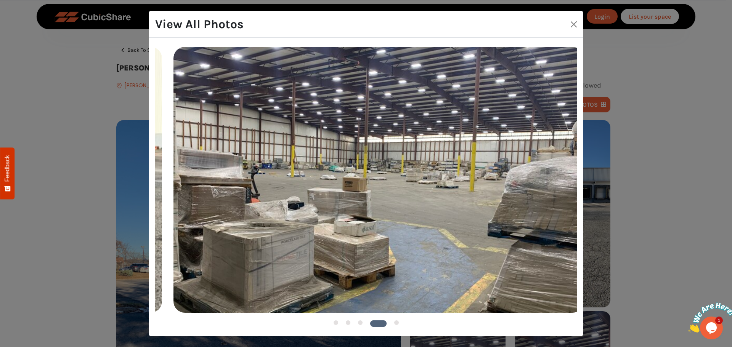
drag, startPoint x: 305, startPoint y: 202, endPoint x: 496, endPoint y: 200, distance: 190.2
click at [495, 200] on img at bounding box center [378, 180] width 410 height 266
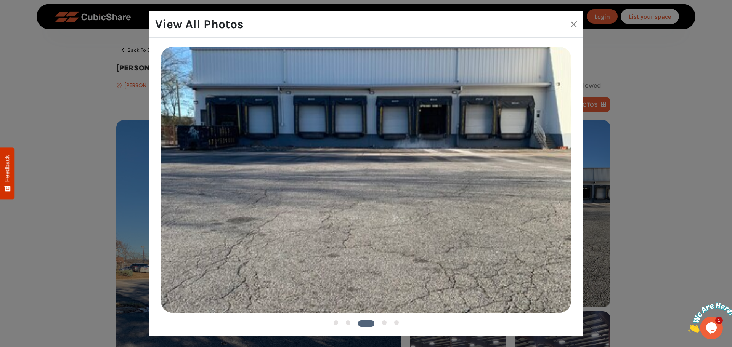
drag, startPoint x: 422, startPoint y: 192, endPoint x: 196, endPoint y: 186, distance: 225.7
click at [204, 187] on img at bounding box center [366, 180] width 410 height 266
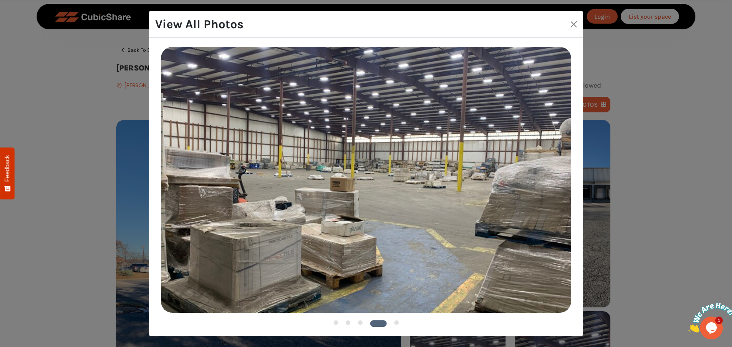
drag, startPoint x: 459, startPoint y: 191, endPoint x: 187, endPoint y: 184, distance: 271.9
click at [215, 183] on img at bounding box center [366, 180] width 410 height 266
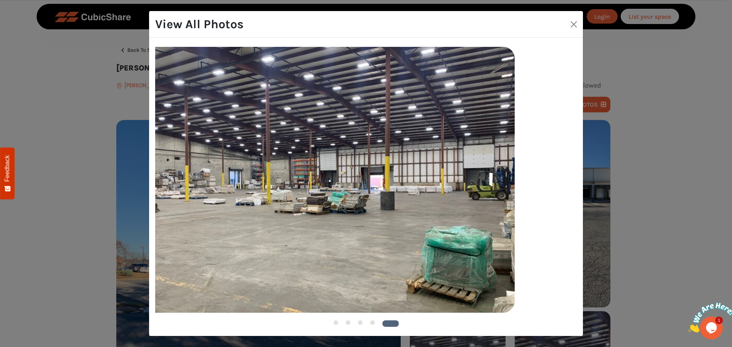
drag, startPoint x: 500, startPoint y: 210, endPoint x: 224, endPoint y: 184, distance: 276.8
click at [241, 185] on img at bounding box center [309, 180] width 410 height 266
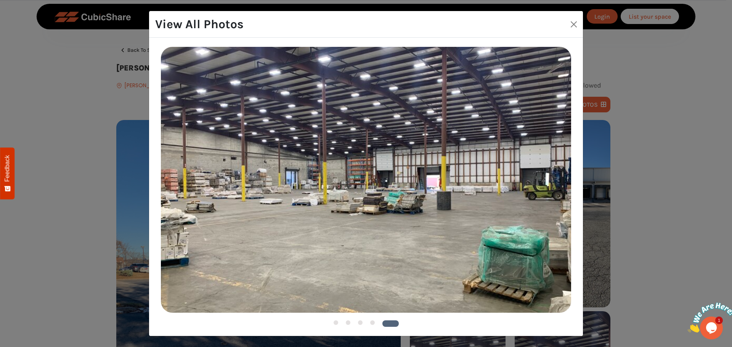
drag, startPoint x: 445, startPoint y: 194, endPoint x: -25, endPoint y: 176, distance: 470.3
click at [0, 176] on html "Contact Blogs Login List your space Back to search Elizabeth Warehouse - 17000 …" at bounding box center [366, 173] width 732 height 347
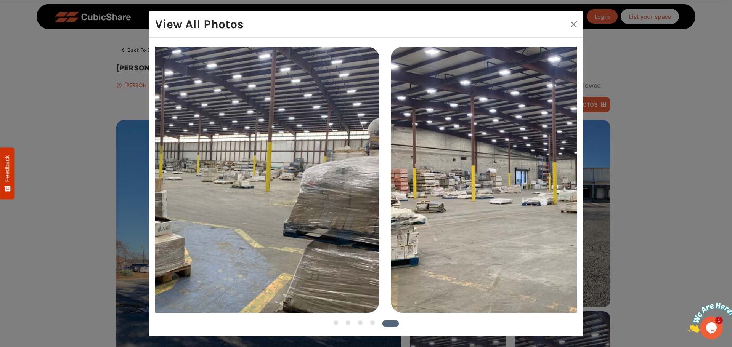
drag, startPoint x: 403, startPoint y: 172, endPoint x: 612, endPoint y: 166, distance: 209.7
click at [565, 170] on img at bounding box center [596, 180] width 410 height 266
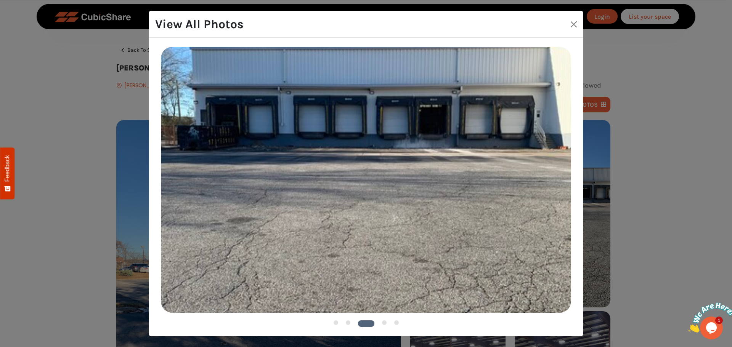
drag, startPoint x: 633, startPoint y: 168, endPoint x: 652, endPoint y: 162, distance: 19.5
click at [669, 165] on div "View All Photos 1 2 3" at bounding box center [366, 173] width 732 height 347
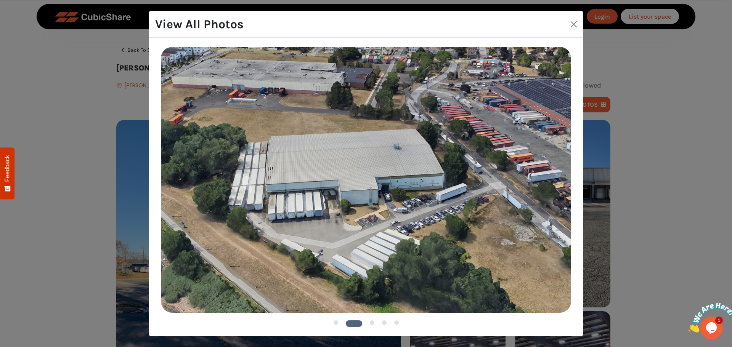
drag, startPoint x: 615, startPoint y: 162, endPoint x: 698, endPoint y: 155, distance: 83.1
click at [707, 155] on div "View All Photos 1 2 3" at bounding box center [366, 173] width 732 height 347
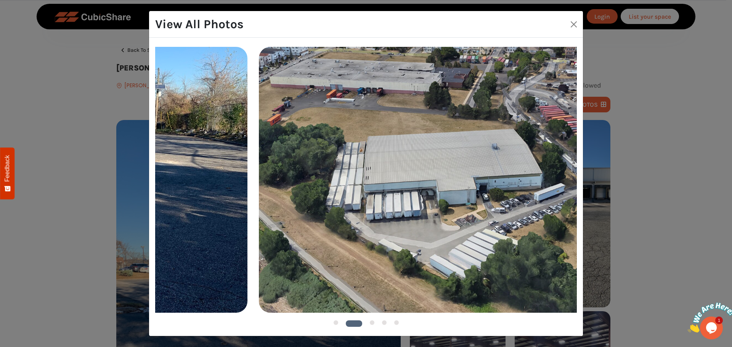
drag, startPoint x: 474, startPoint y: 166, endPoint x: 680, endPoint y: 151, distance: 206.4
click at [674, 153] on div "View All Photos 1 2 3" at bounding box center [366, 173] width 732 height 347
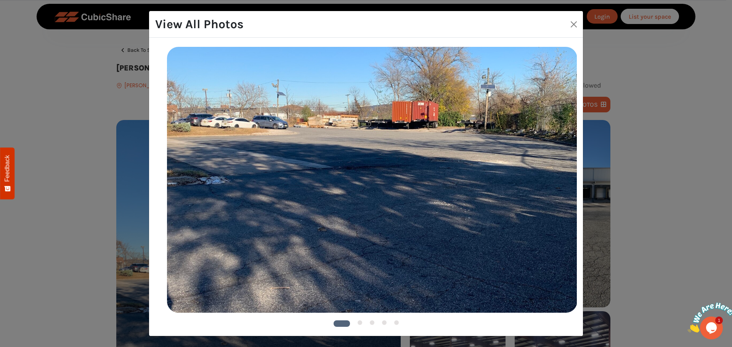
drag, startPoint x: 377, startPoint y: 157, endPoint x: 606, endPoint y: 133, distance: 230.3
click at [602, 133] on div "View All Photos 1 2 3" at bounding box center [366, 173] width 732 height 347
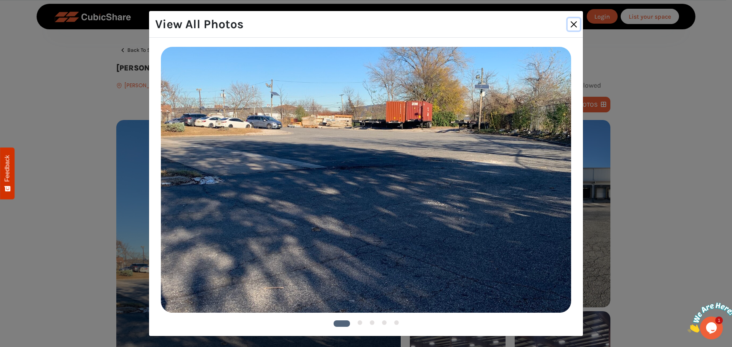
click at [571, 25] on button "Close" at bounding box center [574, 24] width 12 height 12
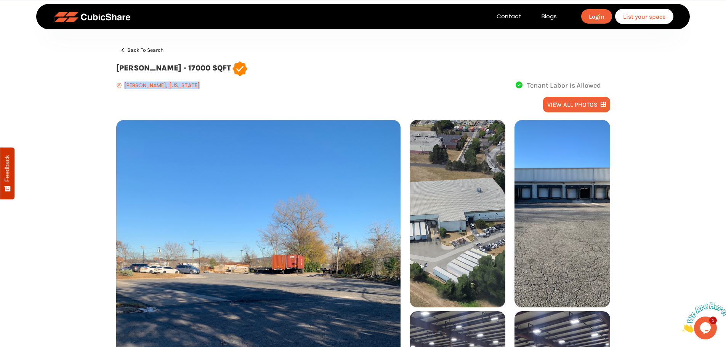
drag, startPoint x: 125, startPoint y: 83, endPoint x: 182, endPoint y: 85, distance: 57.6
click at [182, 85] on div "Elizabeth, New Jersey Tenant Labor is Allowed" at bounding box center [363, 85] width 494 height 10
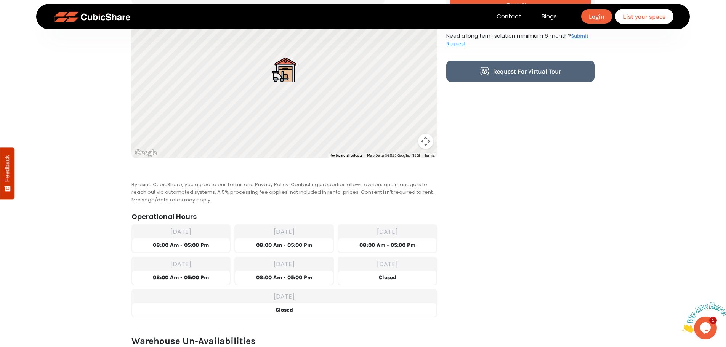
scroll to position [724, 0]
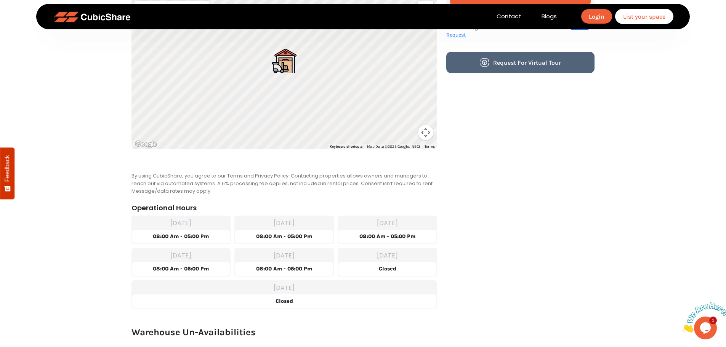
click at [706, 329] on img at bounding box center [705, 318] width 47 height 30
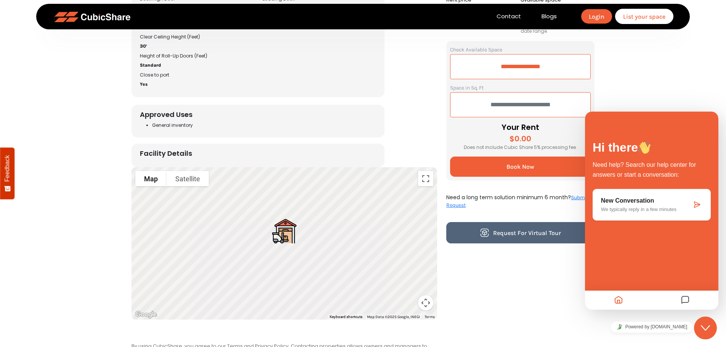
scroll to position [534, 0]
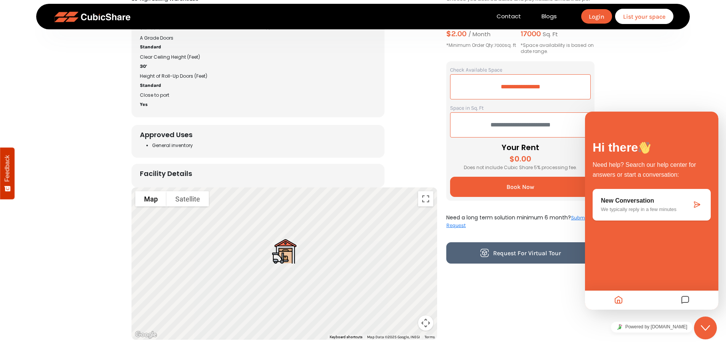
click at [249, 173] on h4 "Facility Details" at bounding box center [258, 175] width 237 height 11
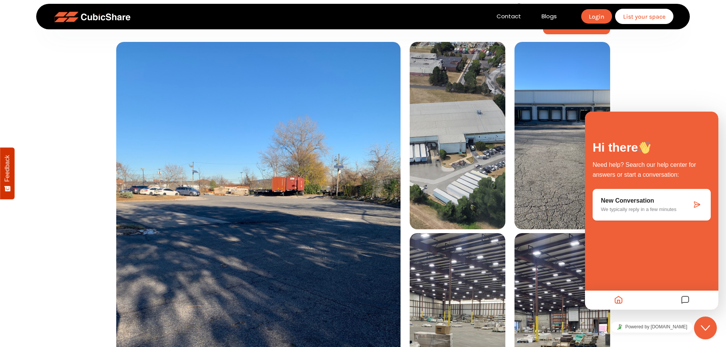
scroll to position [0, 0]
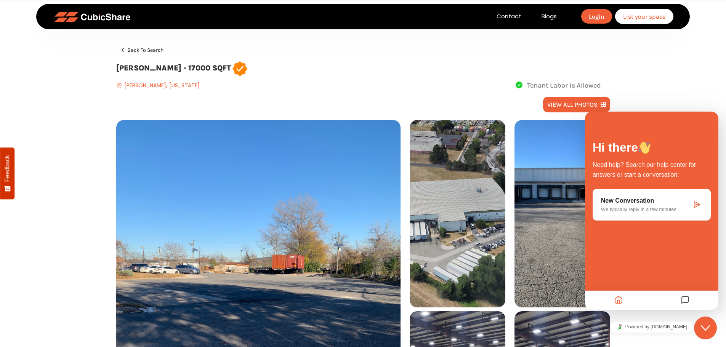
click at [706, 334] on button "Close Chat This icon closes the chat window." at bounding box center [705, 328] width 23 height 23
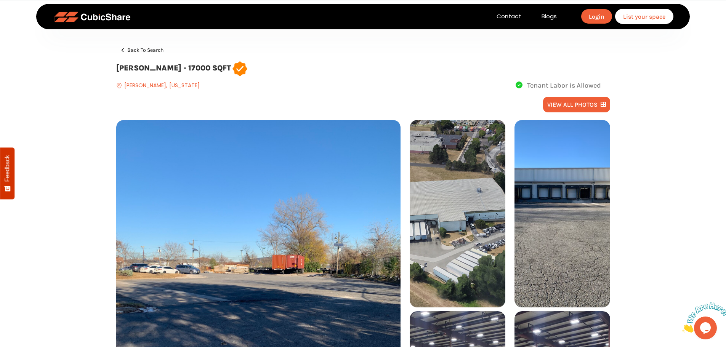
click at [709, 332] on img at bounding box center [705, 318] width 47 height 30
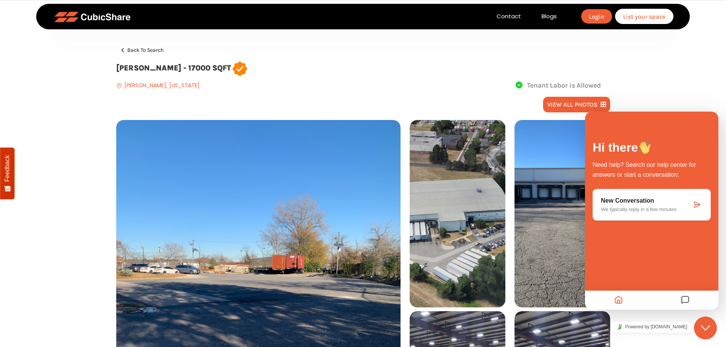
drag, startPoint x: 724, startPoint y: 349, endPoint x: 709, endPoint y: 332, distance: 22.9
click at [709, 332] on icon "Close Chat This icon closes the chat window." at bounding box center [705, 328] width 9 height 9
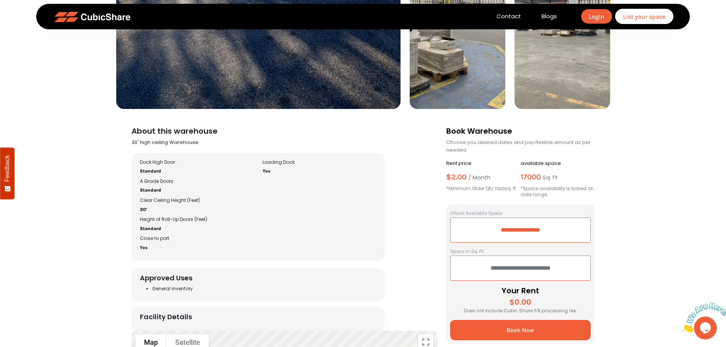
scroll to position [457, 0]
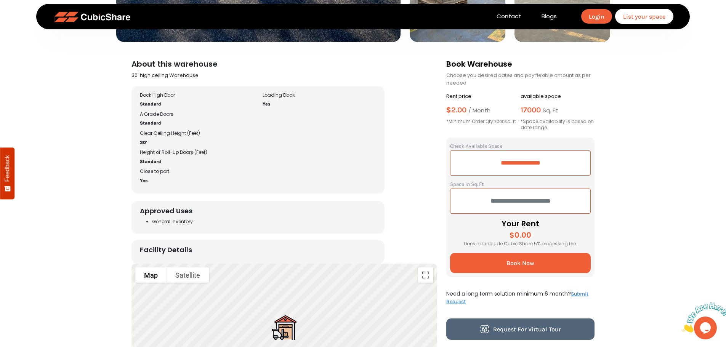
click at [504, 164] on input "**********" at bounding box center [520, 163] width 141 height 25
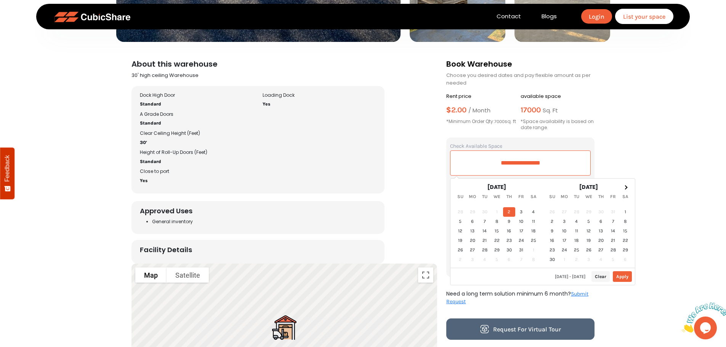
click at [504, 164] on input "**********" at bounding box center [520, 163] width 141 height 25
click at [624, 155] on section "About this warehouse 30' high ceiling Warehouse Facility Amenities + Features D…" at bounding box center [363, 342] width 726 height 582
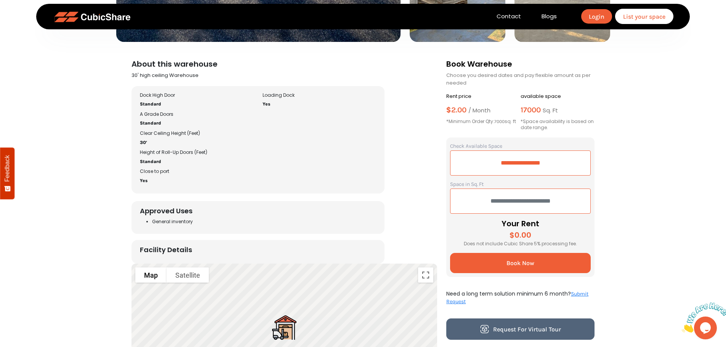
click at [520, 197] on input "text" at bounding box center [520, 201] width 141 height 25
click at [557, 199] on input "****" at bounding box center [520, 201] width 141 height 25
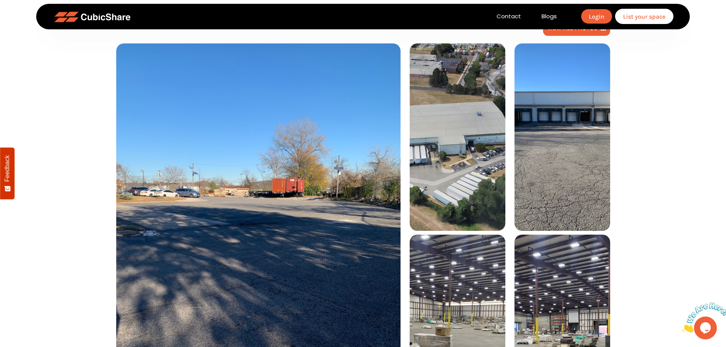
scroll to position [76, 0]
type input "****"
drag, startPoint x: 184, startPoint y: 184, endPoint x: 128, endPoint y: 190, distance: 56.7
click at [183, 184] on img at bounding box center [258, 233] width 284 height 379
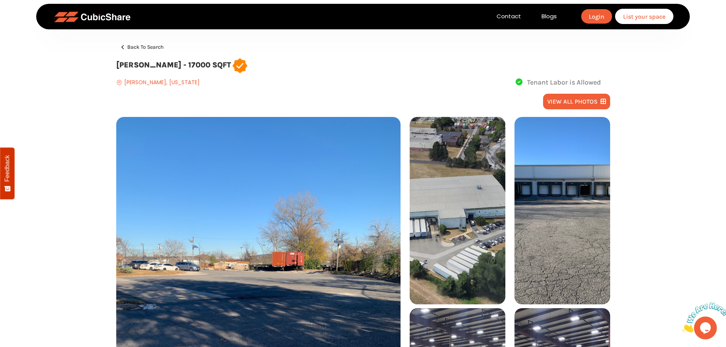
scroll to position [0, 0]
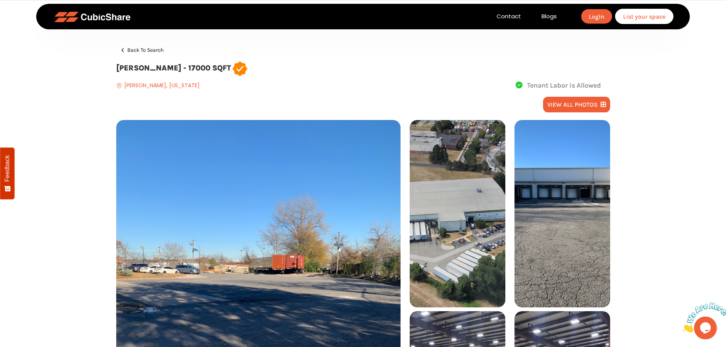
click at [583, 102] on button "view all photos" at bounding box center [576, 105] width 67 height 16
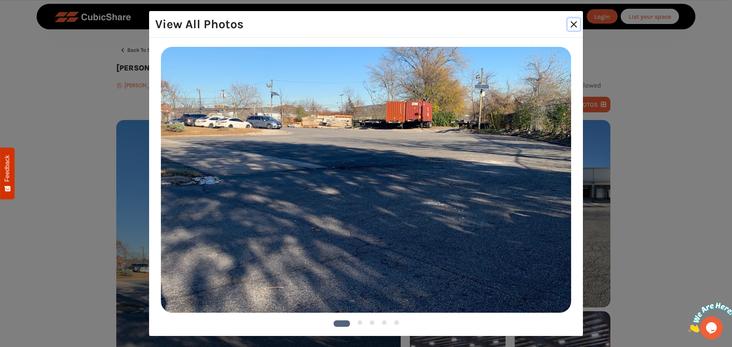
click at [571, 24] on button "Close" at bounding box center [574, 24] width 12 height 12
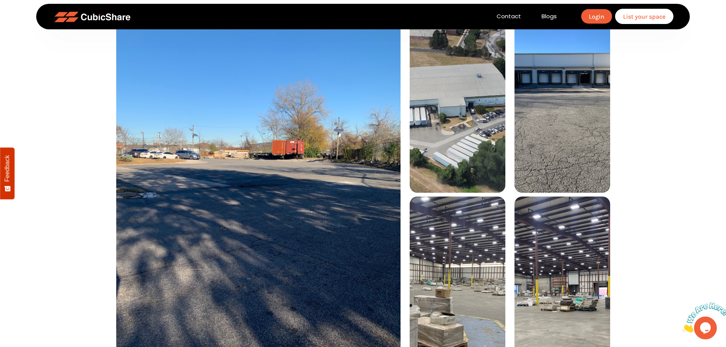
scroll to position [114, 0]
click at [473, 141] on img at bounding box center [458, 100] width 96 height 188
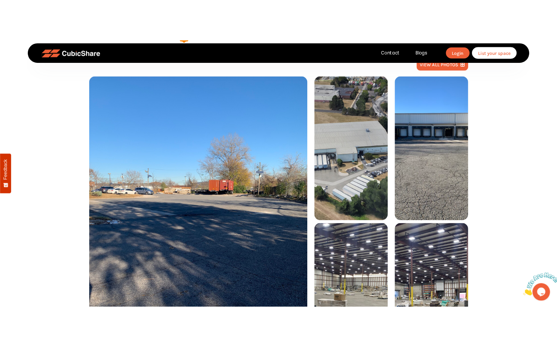
scroll to position [38, 0]
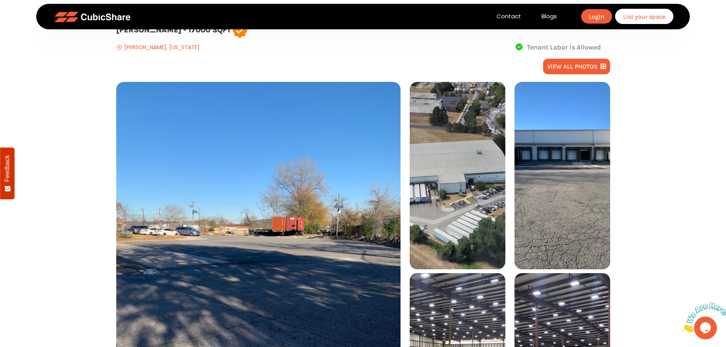
click at [574, 67] on button "view all photos" at bounding box center [576, 67] width 67 height 16
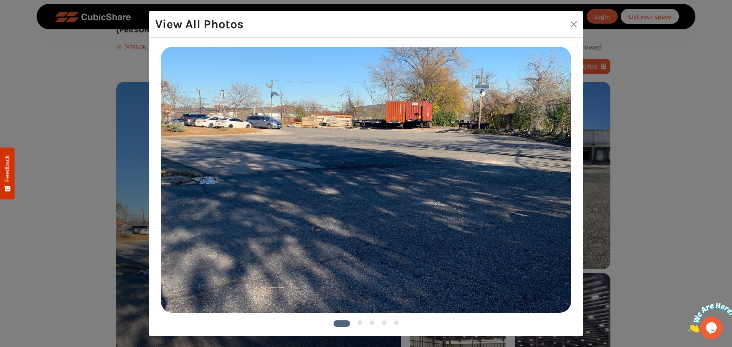
click at [370, 324] on button "3" at bounding box center [372, 323] width 5 height 5
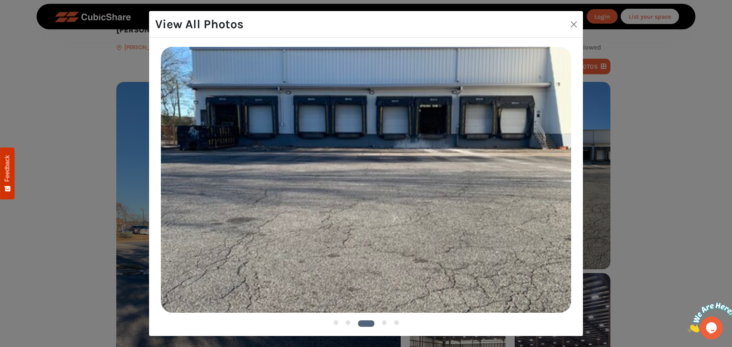
click at [384, 324] on button "4" at bounding box center [384, 323] width 5 height 5
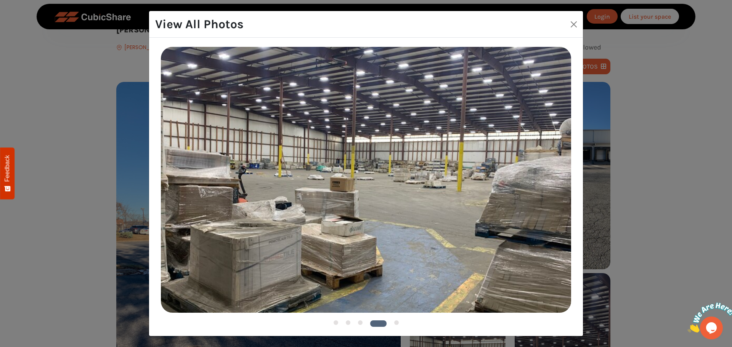
drag, startPoint x: 358, startPoint y: 321, endPoint x: 350, endPoint y: 322, distance: 7.3
click at [356, 322] on ul "1 2 3 4 5" at bounding box center [366, 320] width 410 height 14
click at [349, 322] on button "2" at bounding box center [348, 323] width 5 height 5
